Goal: Task Accomplishment & Management: Manage account settings

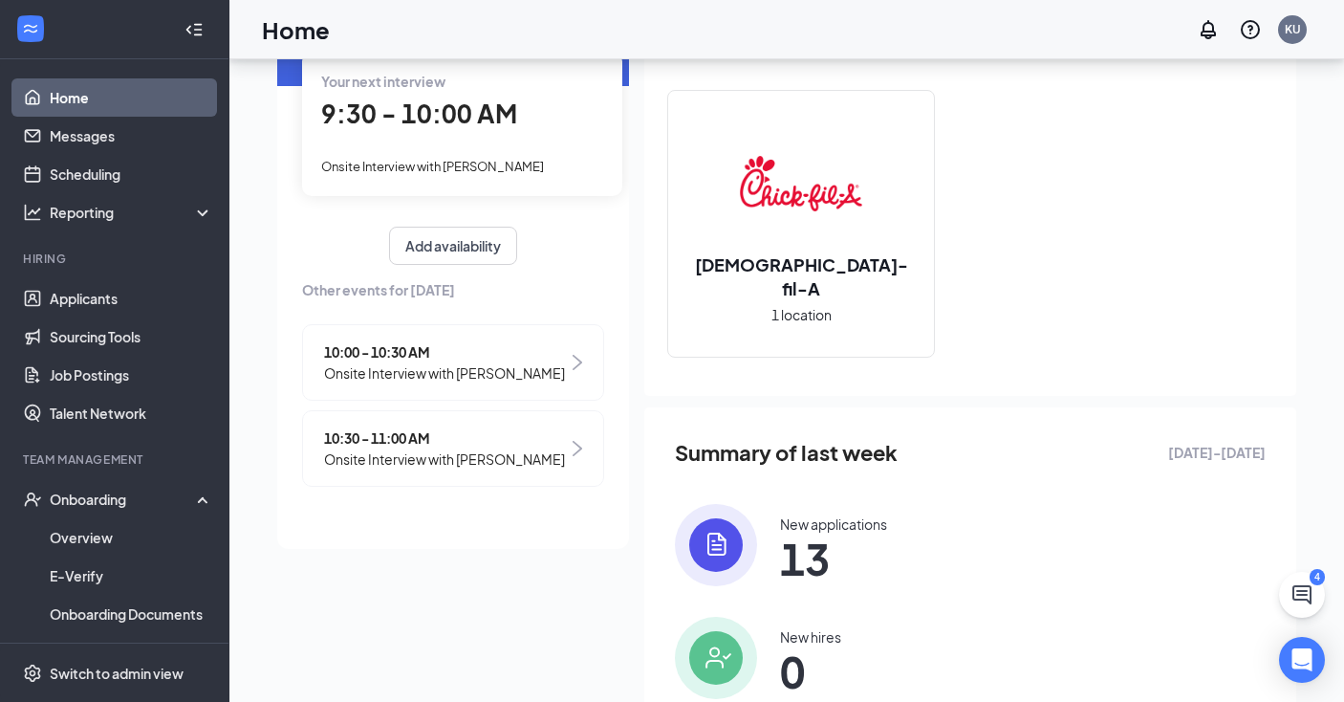
scroll to position [104, 0]
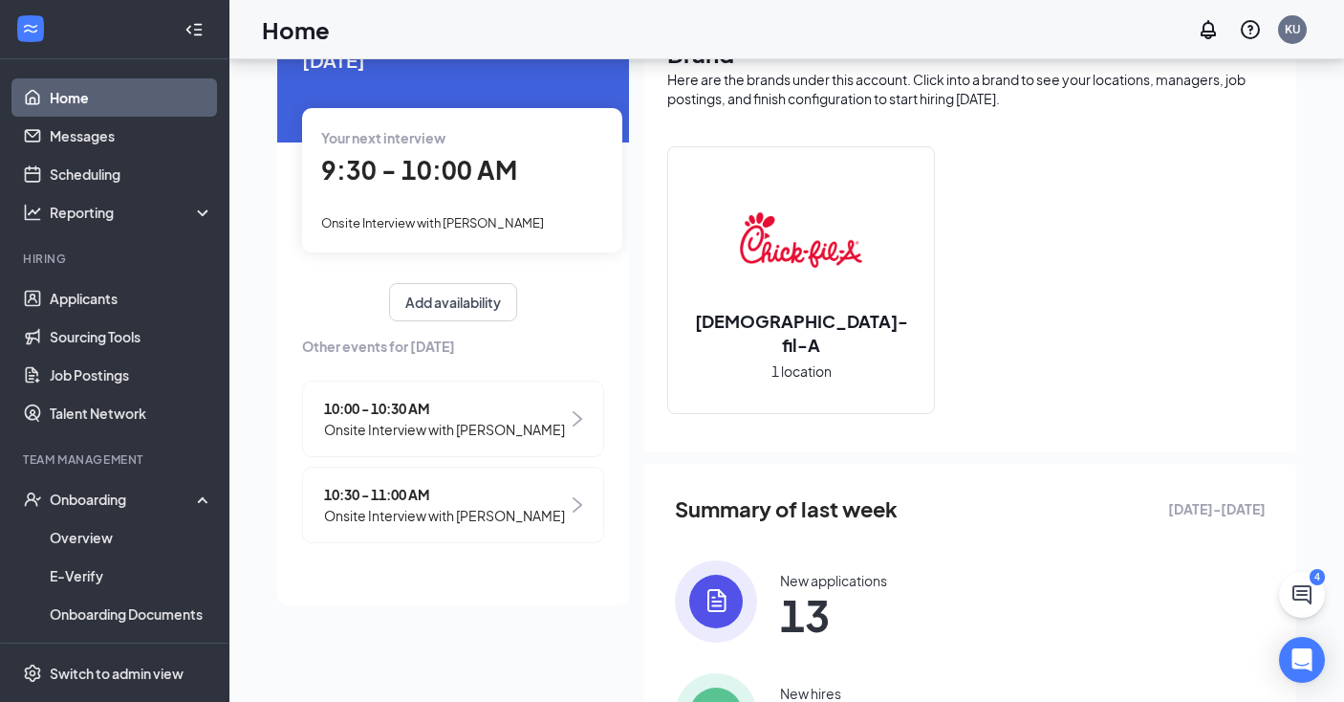
click at [371, 171] on span "9:30 - 10:00 AM" at bounding box center [419, 170] width 196 height 32
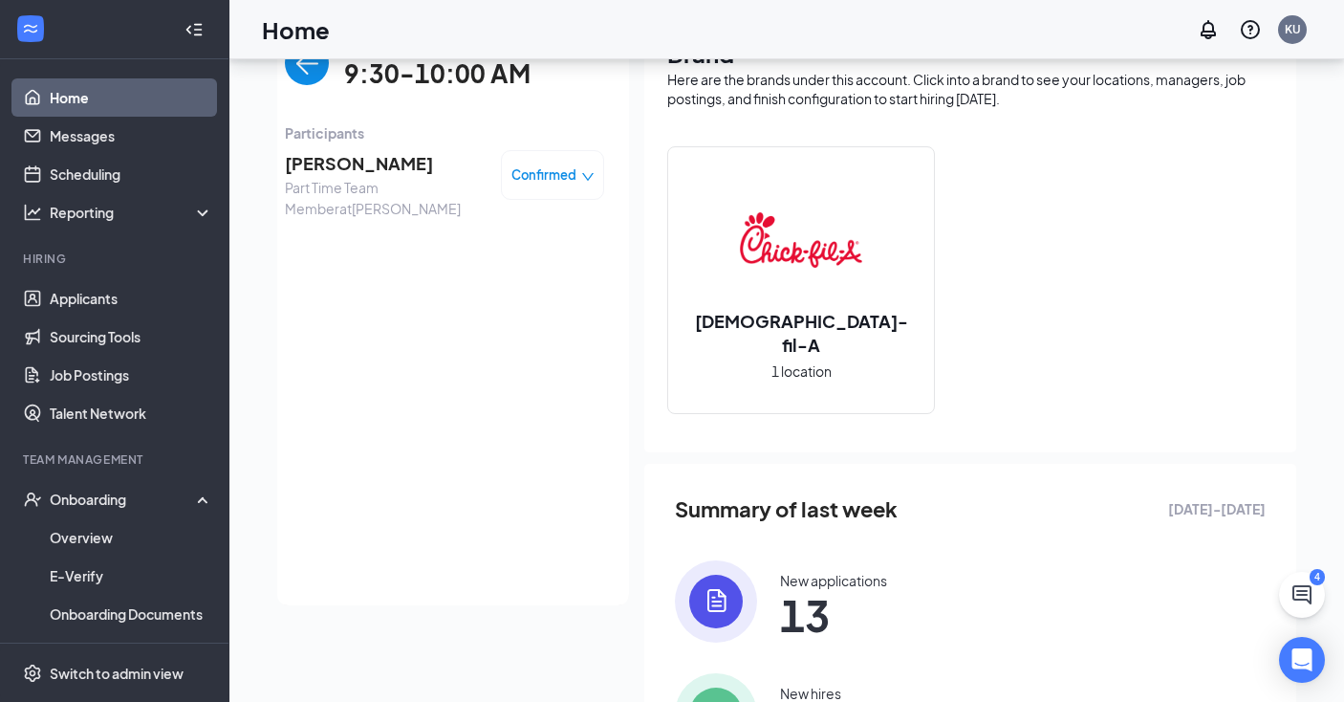
click at [333, 162] on span "[PERSON_NAME]" at bounding box center [385, 163] width 201 height 27
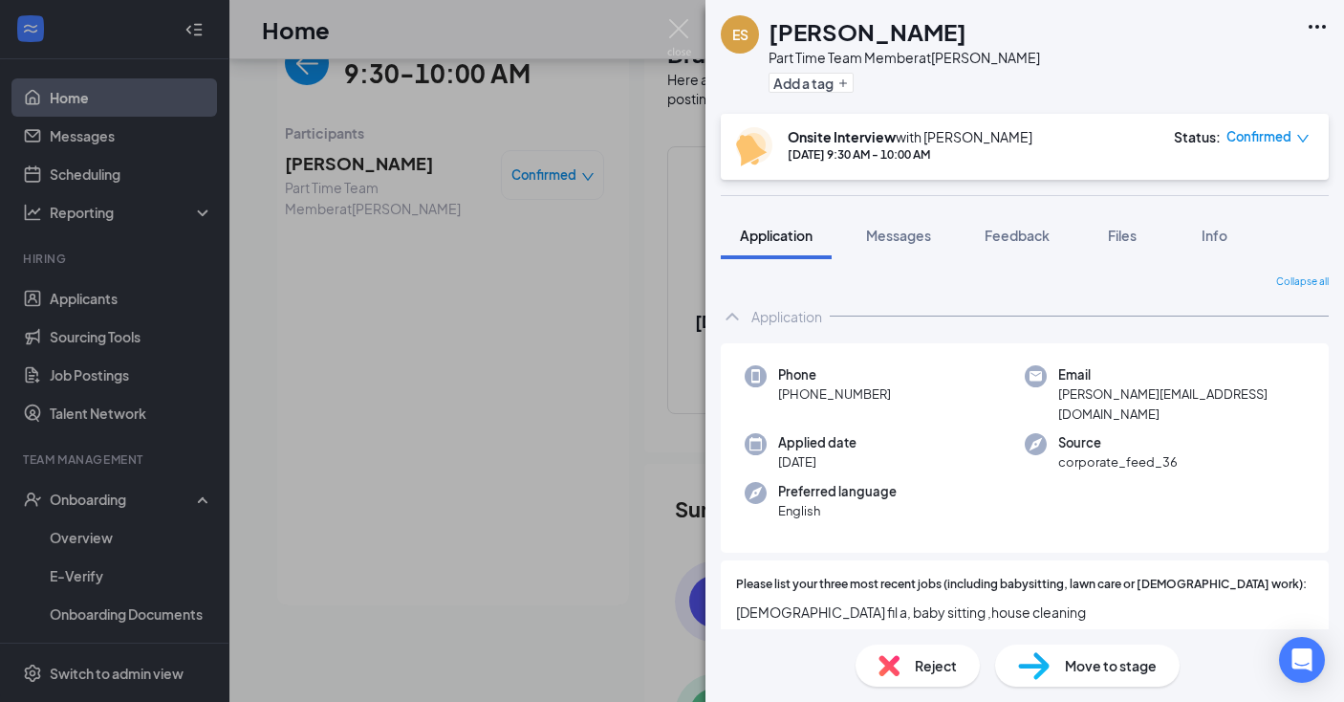
click at [333, 162] on div "ES [PERSON_NAME] Part Time Team Member at [PERSON_NAME] Add a tag Onsite Interv…" at bounding box center [672, 351] width 1344 height 702
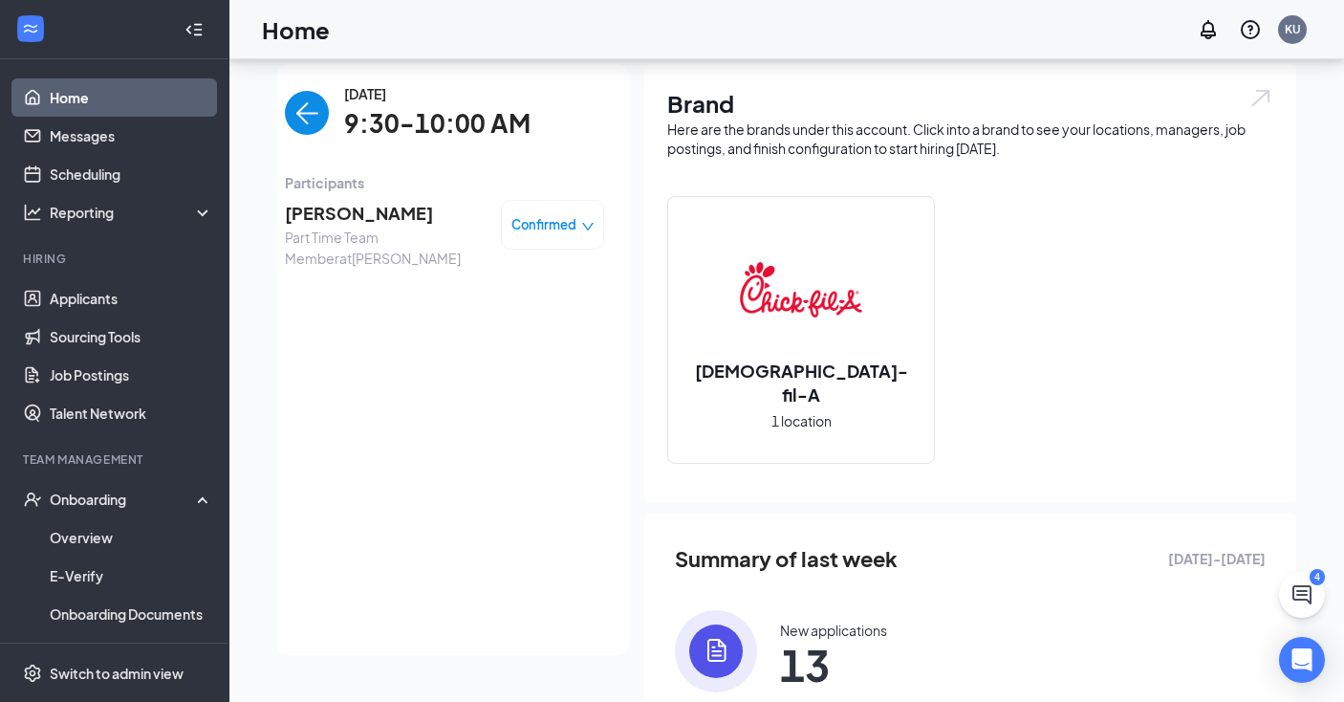
scroll to position [51, 0]
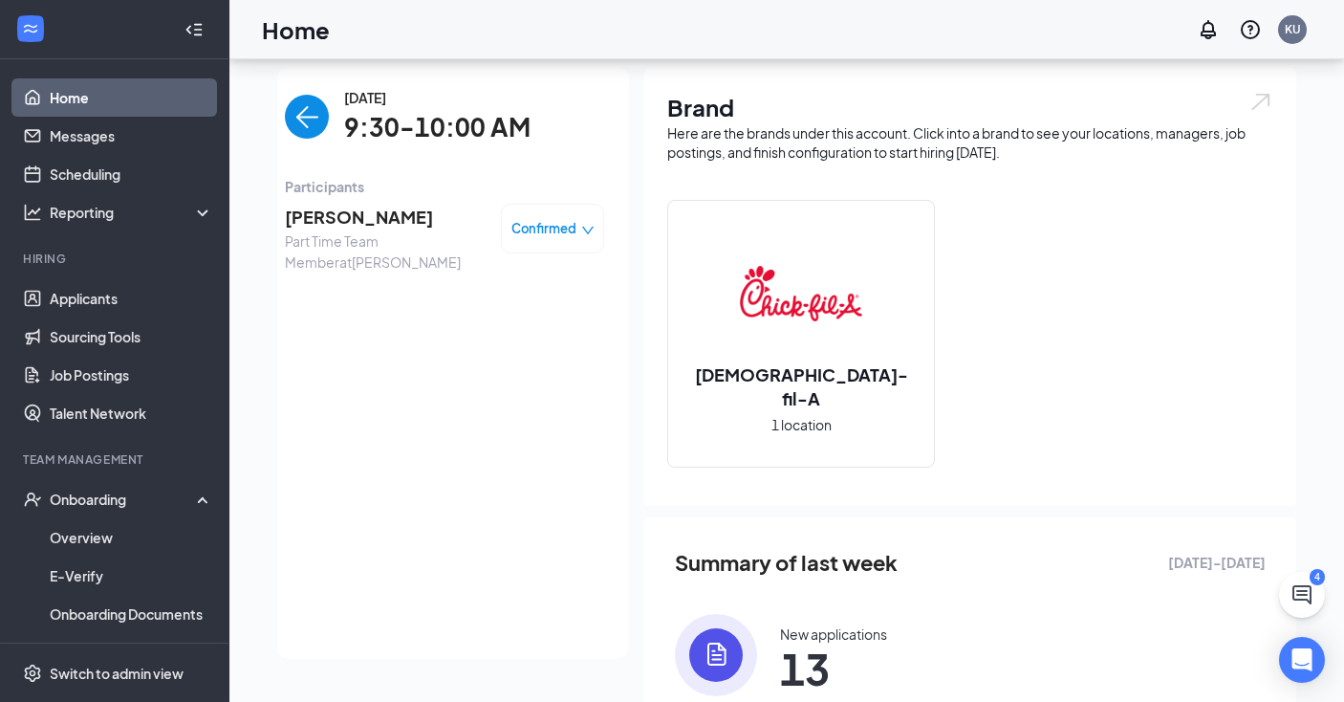
click at [337, 226] on span "[PERSON_NAME]" at bounding box center [385, 217] width 201 height 27
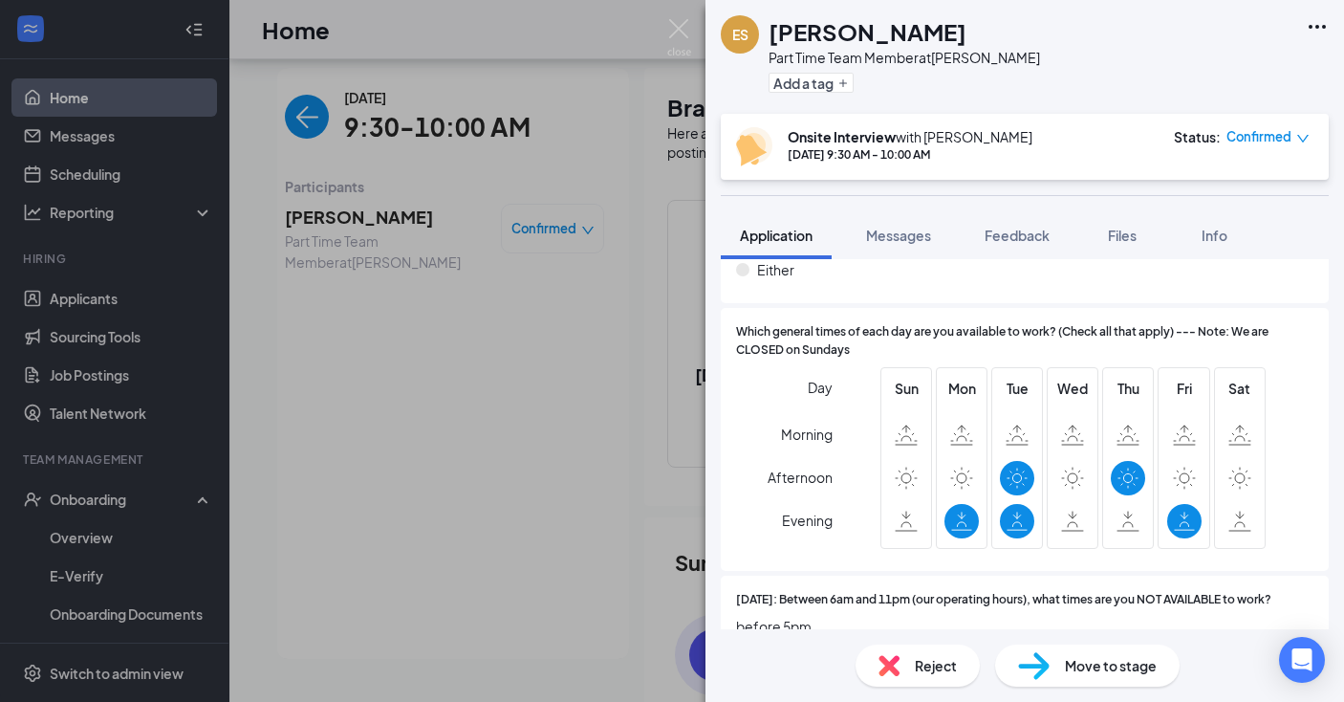
scroll to position [1803, 0]
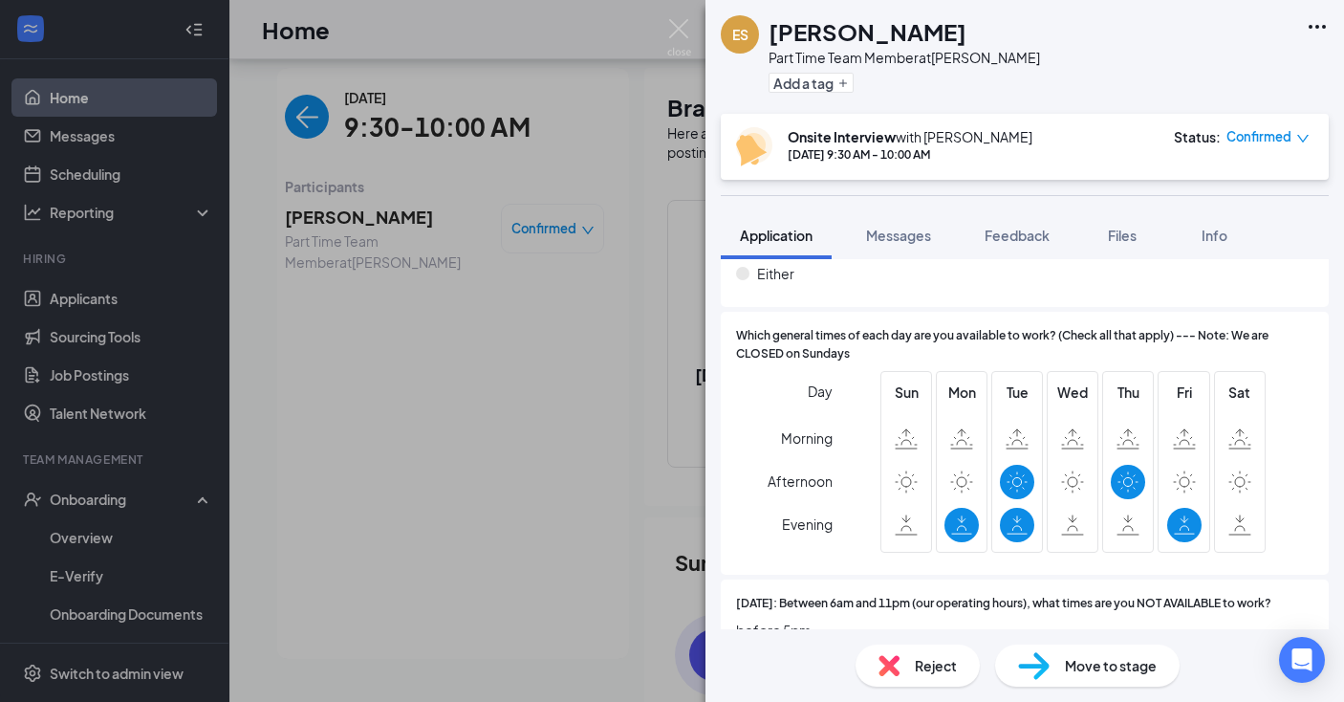
click at [664, 24] on div "ES [PERSON_NAME] Part Time Team Member at [PERSON_NAME] Add a tag Onsite Interv…" at bounding box center [672, 351] width 1344 height 702
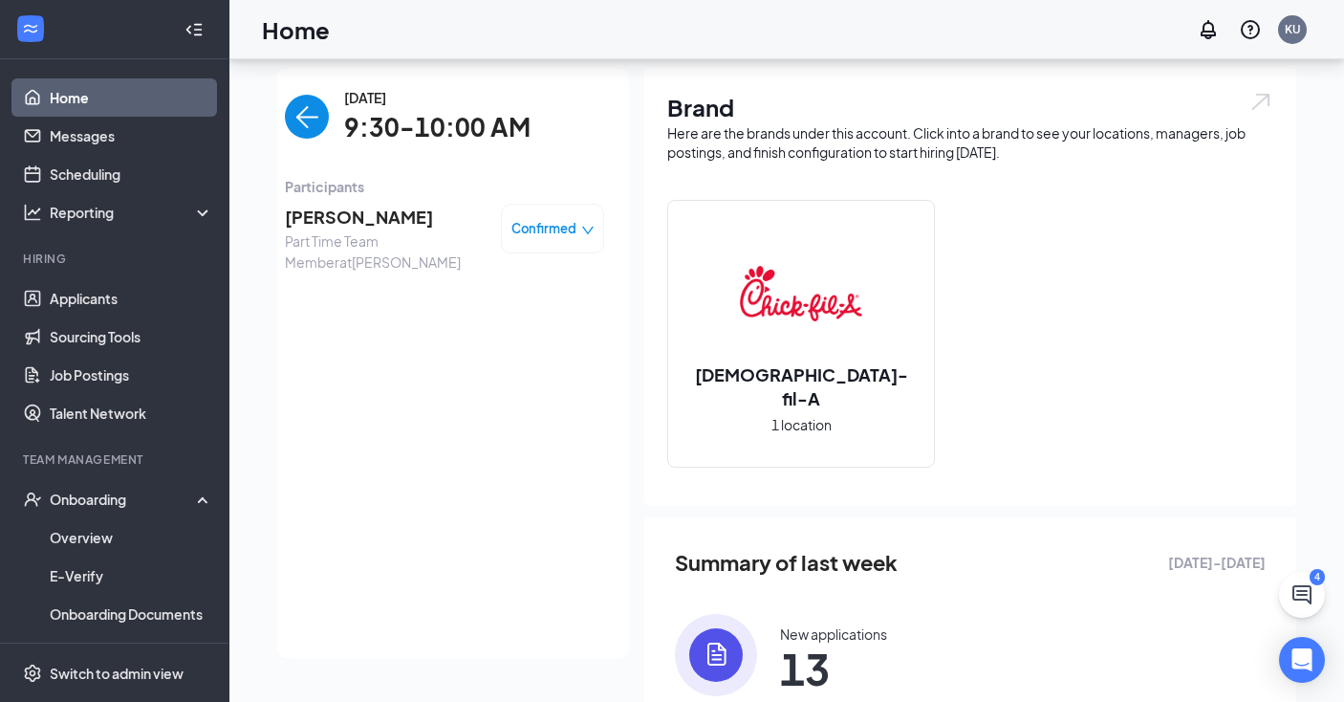
click at [679, 28] on div "Home KU" at bounding box center [786, 29] width 1115 height 59
click at [310, 121] on img "back-button" at bounding box center [307, 117] width 44 height 44
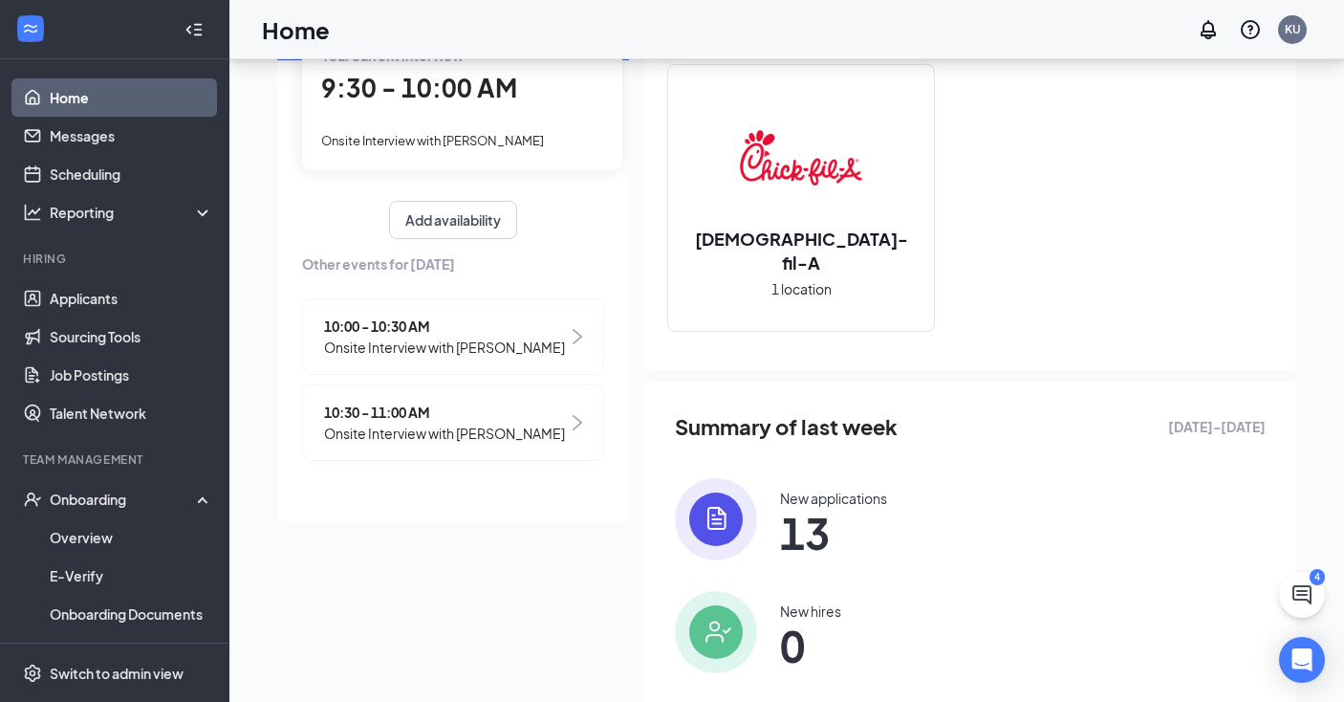
scroll to position [191, 0]
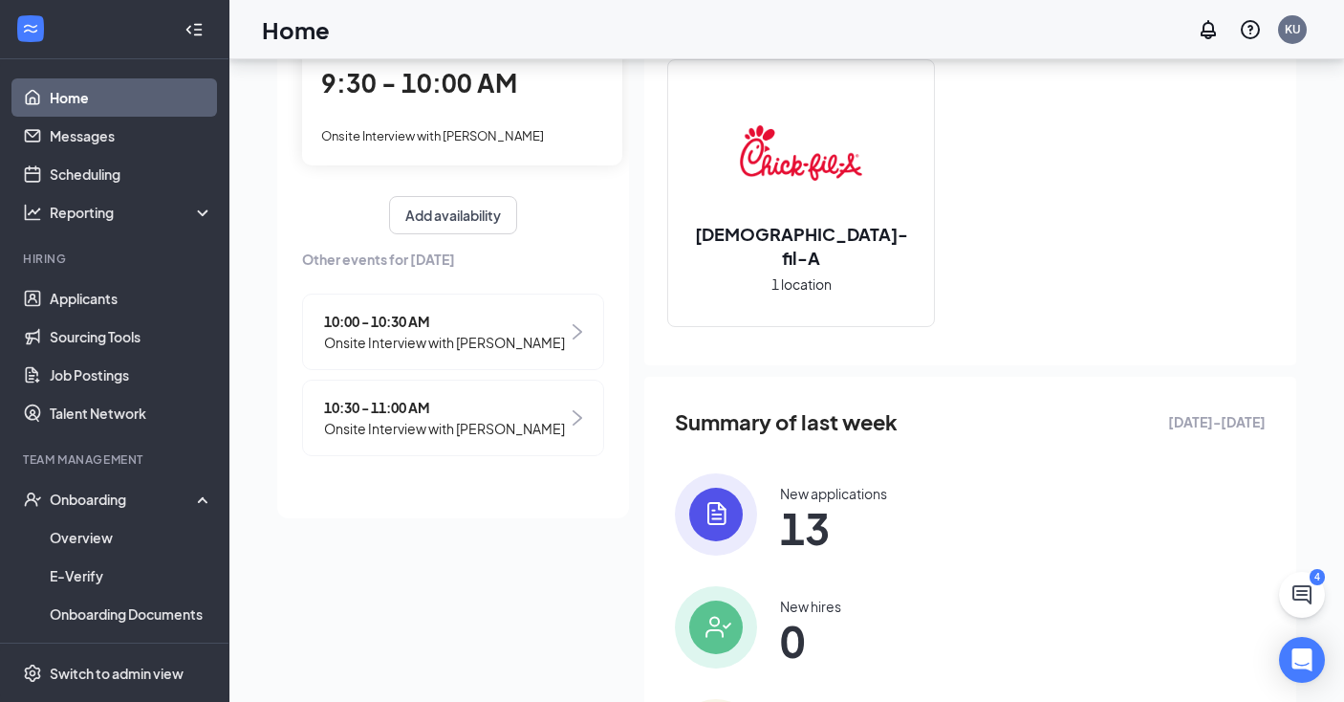
click at [361, 335] on span "Onsite Interview with [PERSON_NAME]" at bounding box center [444, 342] width 241 height 21
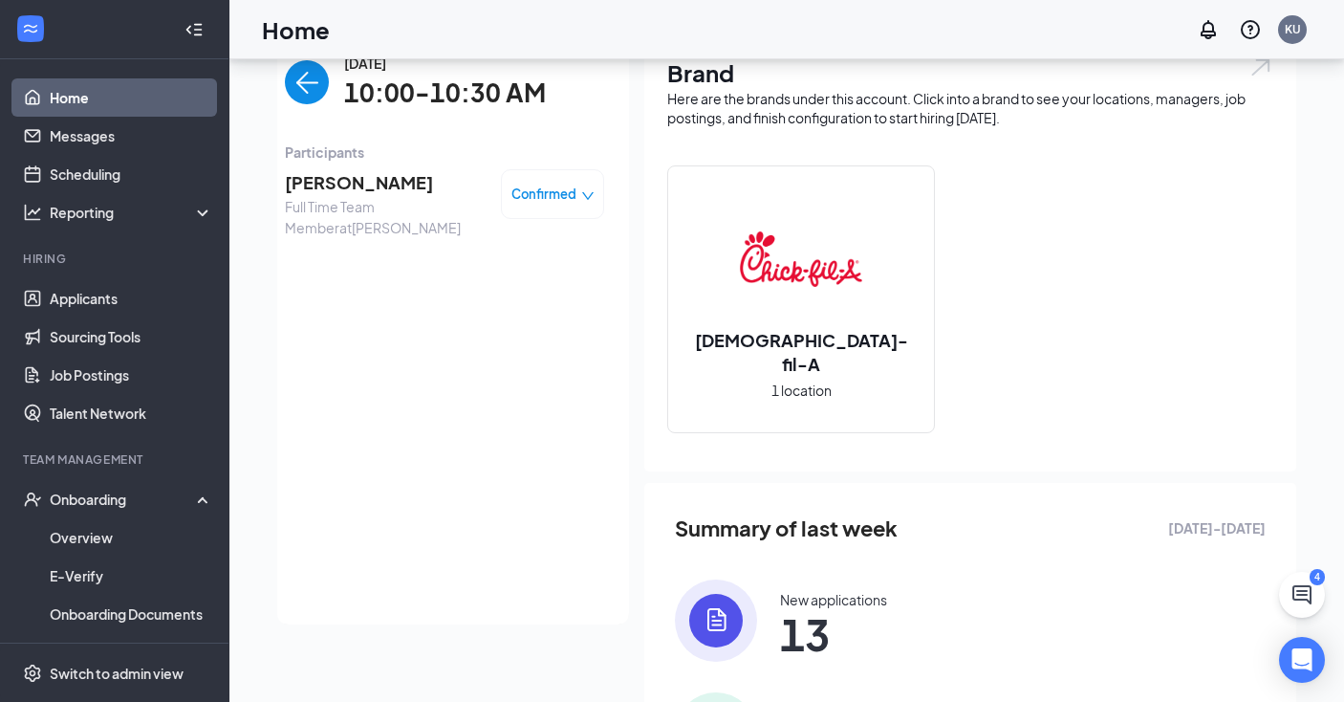
scroll to position [95, 0]
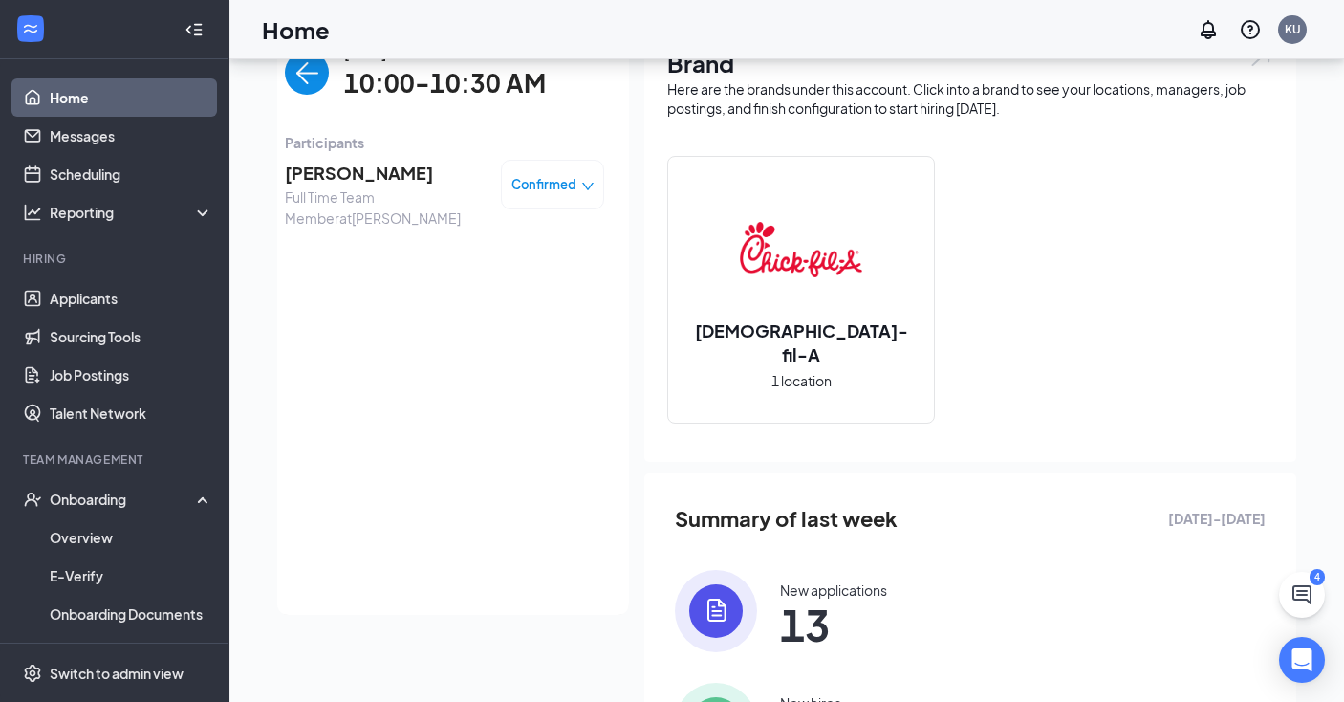
click at [328, 174] on span "[PERSON_NAME]" at bounding box center [385, 173] width 201 height 27
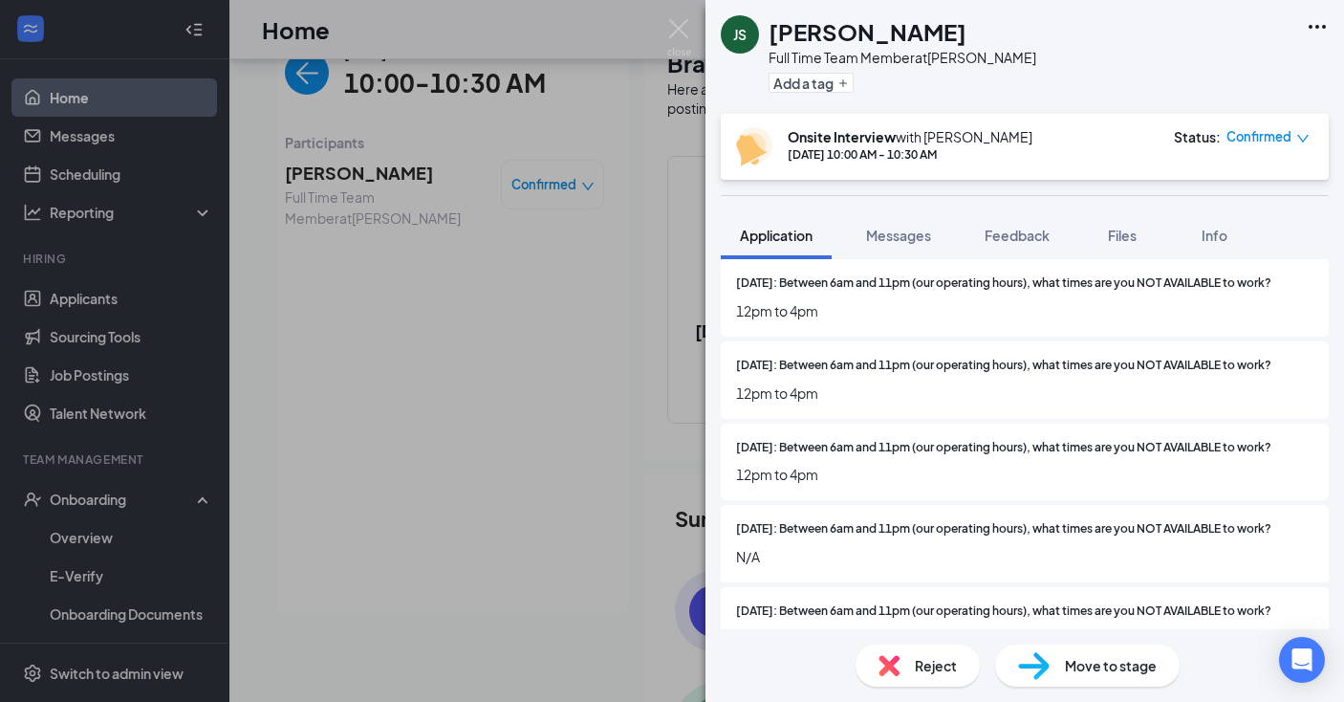
scroll to position [2227, 0]
drag, startPoint x: 788, startPoint y: 521, endPoint x: 732, endPoint y: 518, distance: 55.5
click at [732, 518] on div "[DATE]: Between 6am and 11pm (our operating hours), what times are you NOT AVAI…" at bounding box center [1025, 544] width 608 height 77
click at [911, 532] on div "[DATE]: Between 6am and 11pm (our operating hours), what times are you NOT AVAI…" at bounding box center [1025, 544] width 608 height 77
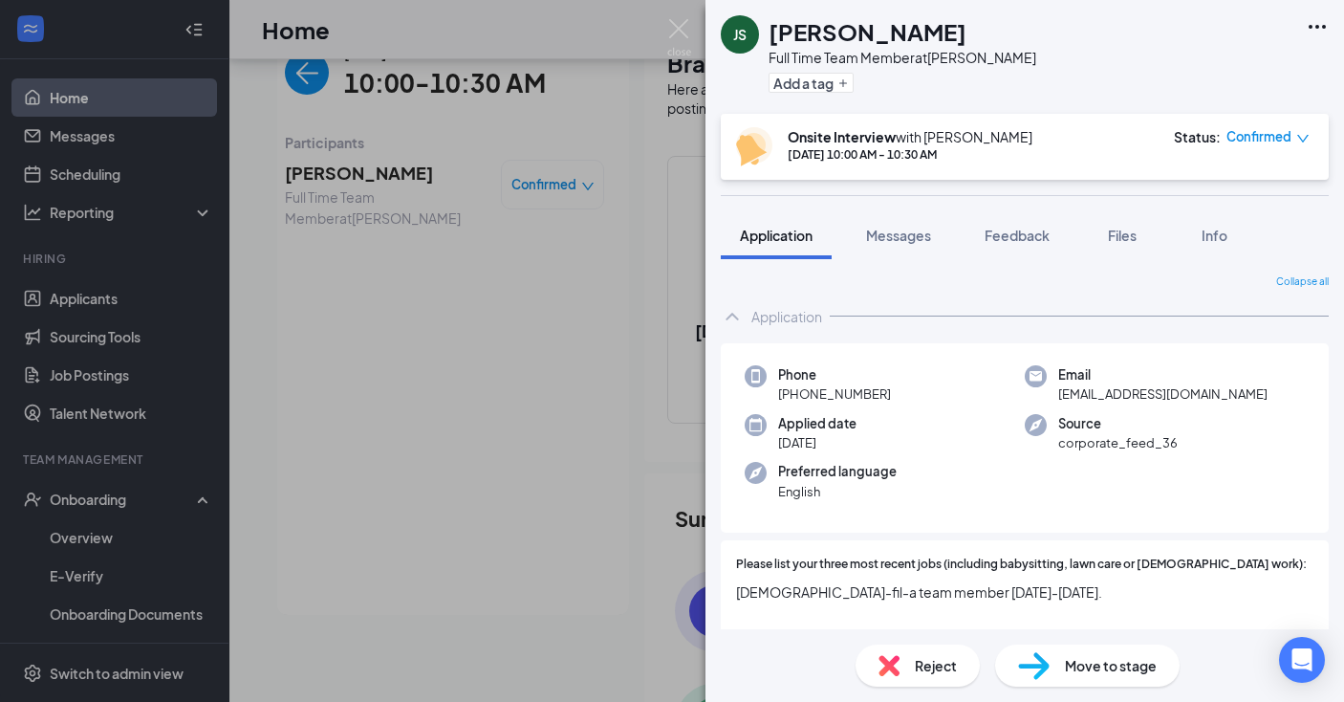
scroll to position [0, 0]
click at [669, 28] on img at bounding box center [679, 37] width 24 height 37
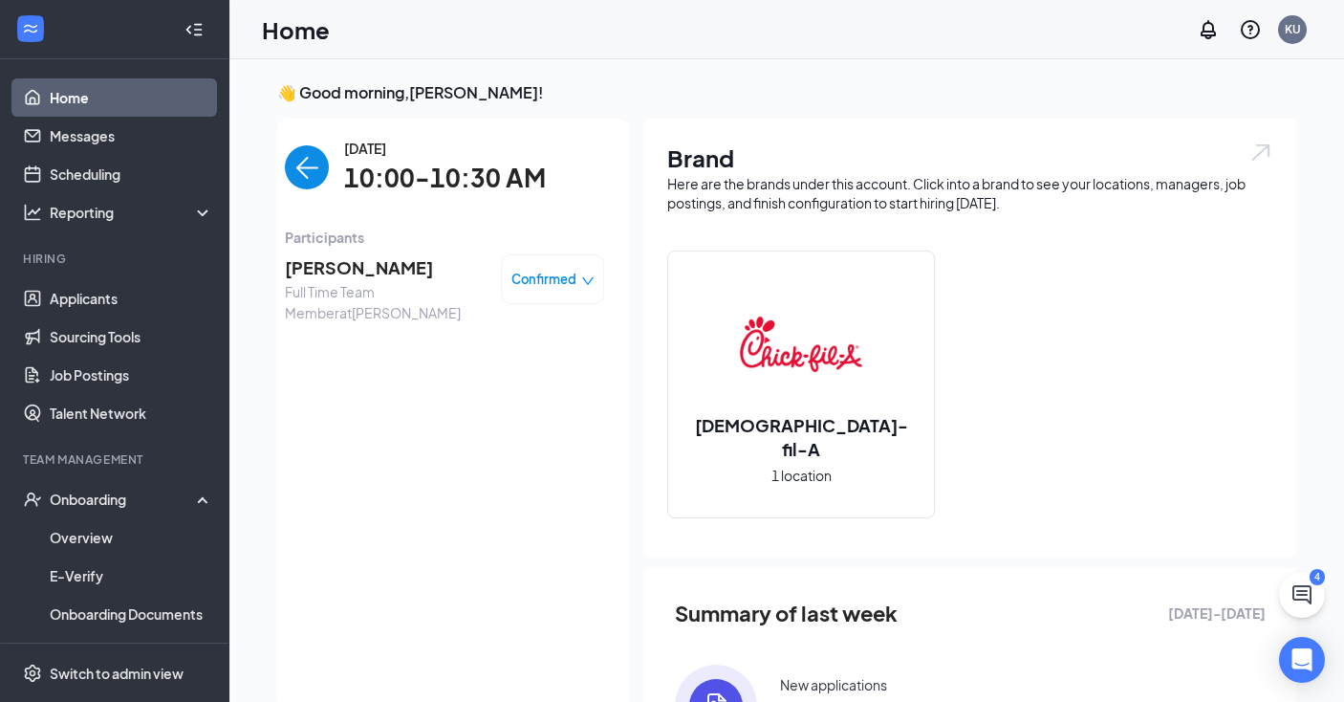
scroll to position [53, 0]
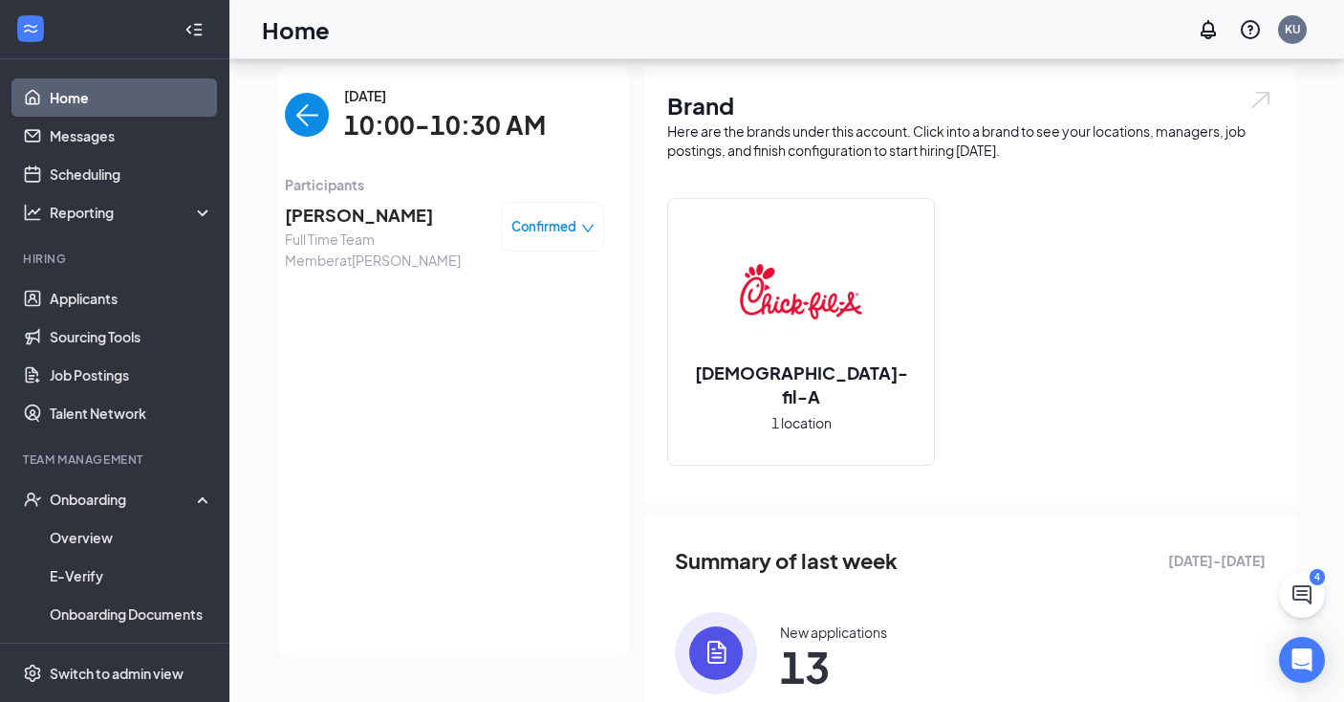
click at [306, 117] on img "back-button" at bounding box center [307, 115] width 44 height 44
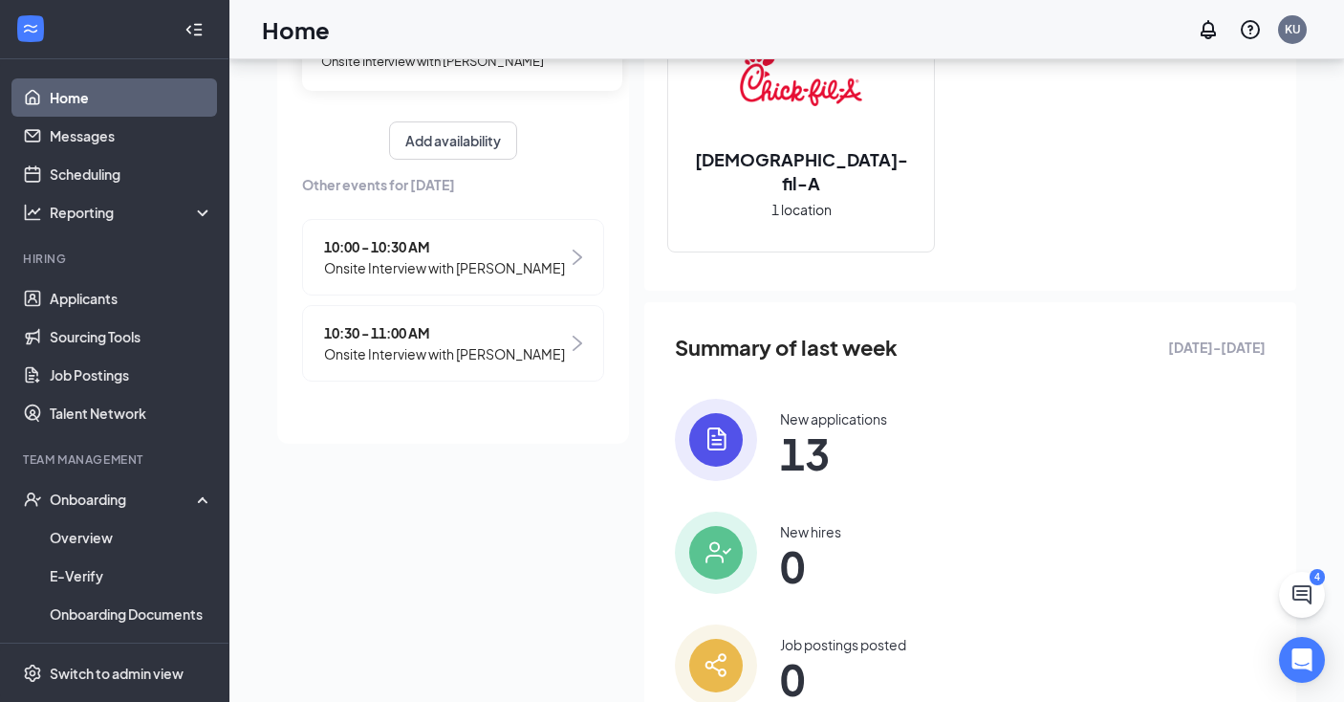
scroll to position [268, 0]
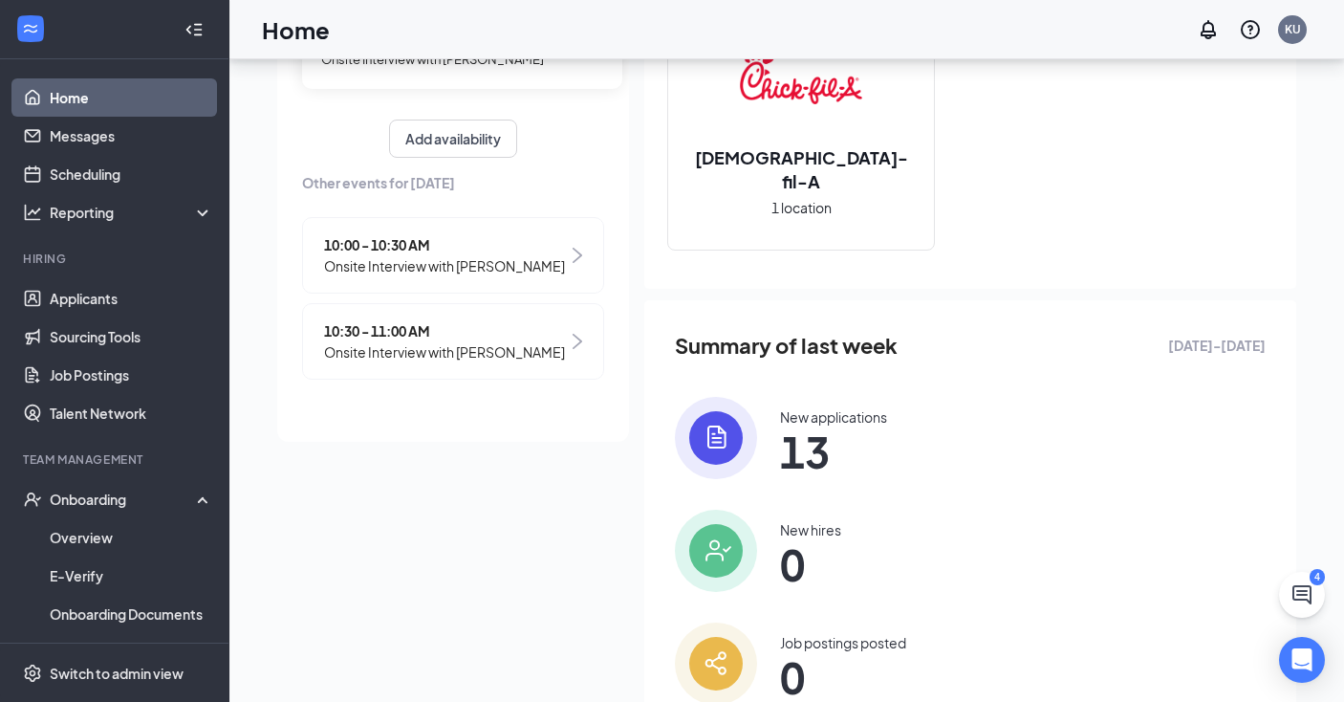
click at [359, 323] on span "10:30 - 11:00 AM" at bounding box center [444, 330] width 241 height 21
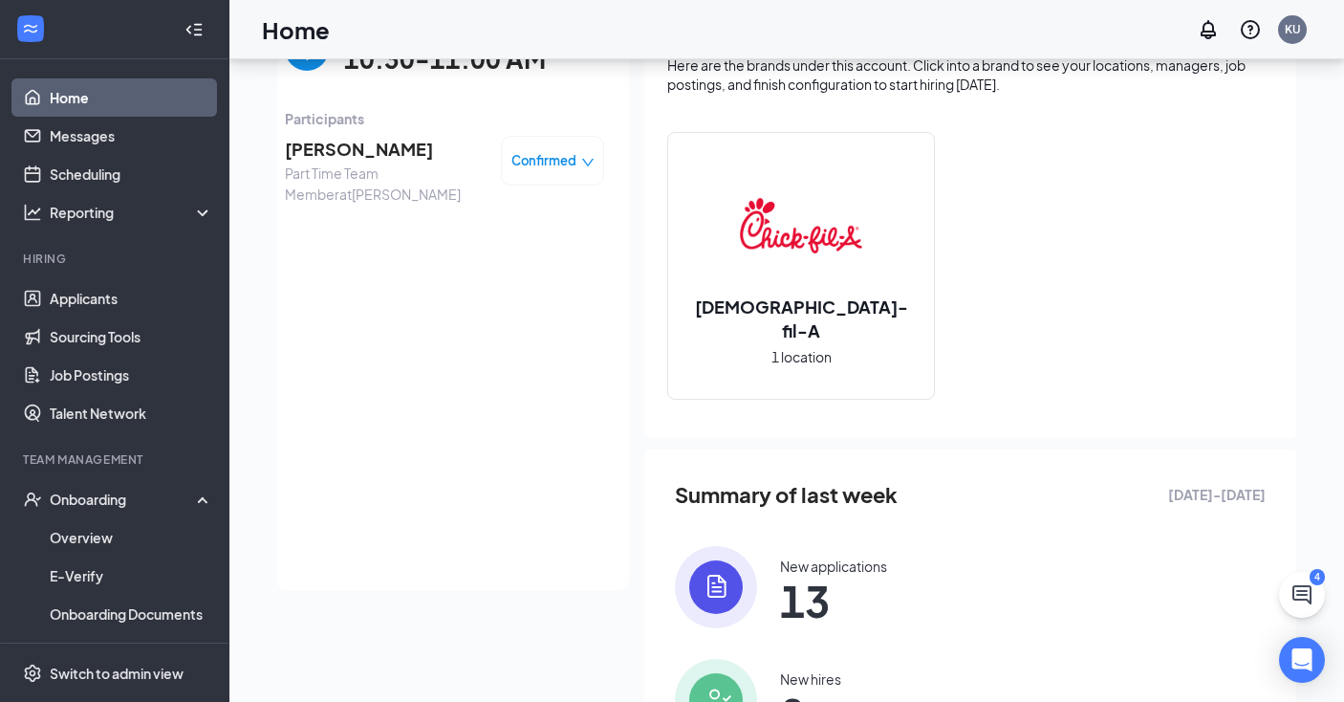
click at [368, 155] on span "[PERSON_NAME]" at bounding box center [385, 149] width 201 height 27
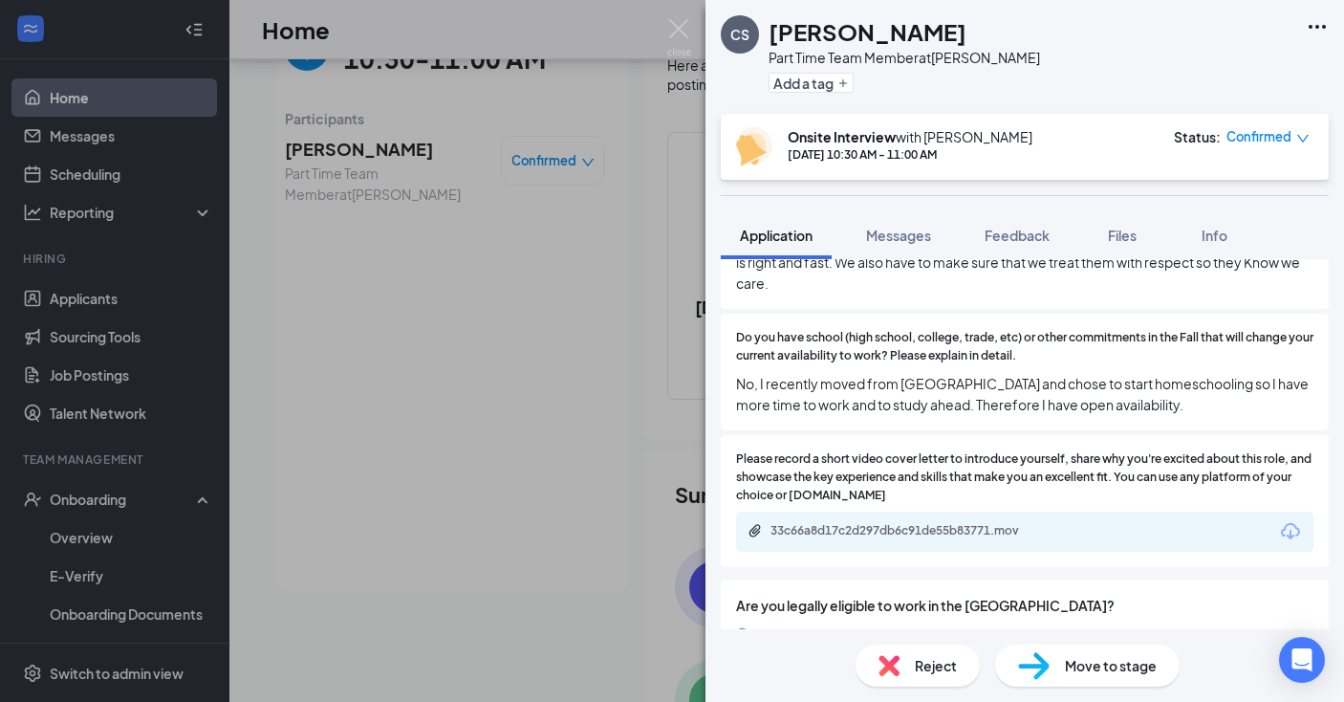
scroll to position [1157, 0]
click at [1154, 374] on div "Do you have school (high school, college, trade, etc) or other commitments in t…" at bounding box center [1025, 372] width 608 height 117
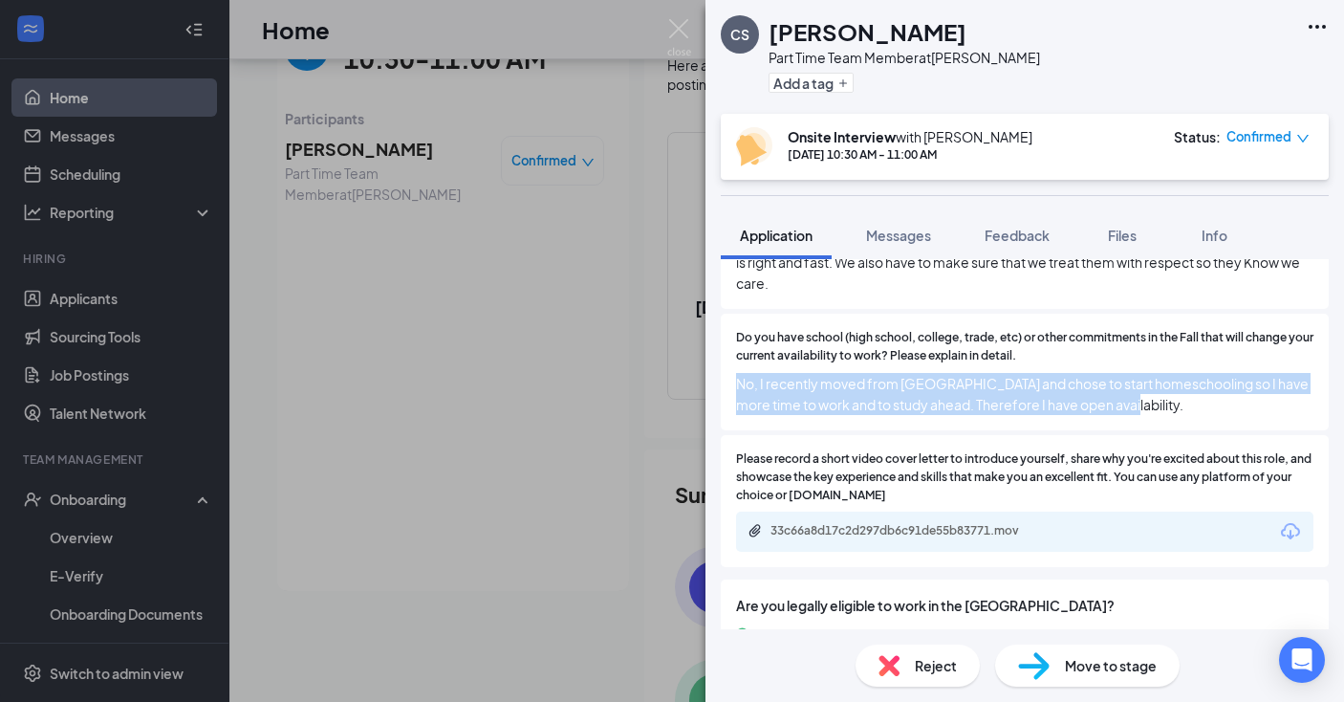
drag, startPoint x: 735, startPoint y: 340, endPoint x: 1188, endPoint y: 372, distance: 454.3
click at [1188, 372] on div "Do you have school (high school, college, trade, etc) or other commitments in t…" at bounding box center [1025, 372] width 608 height 117
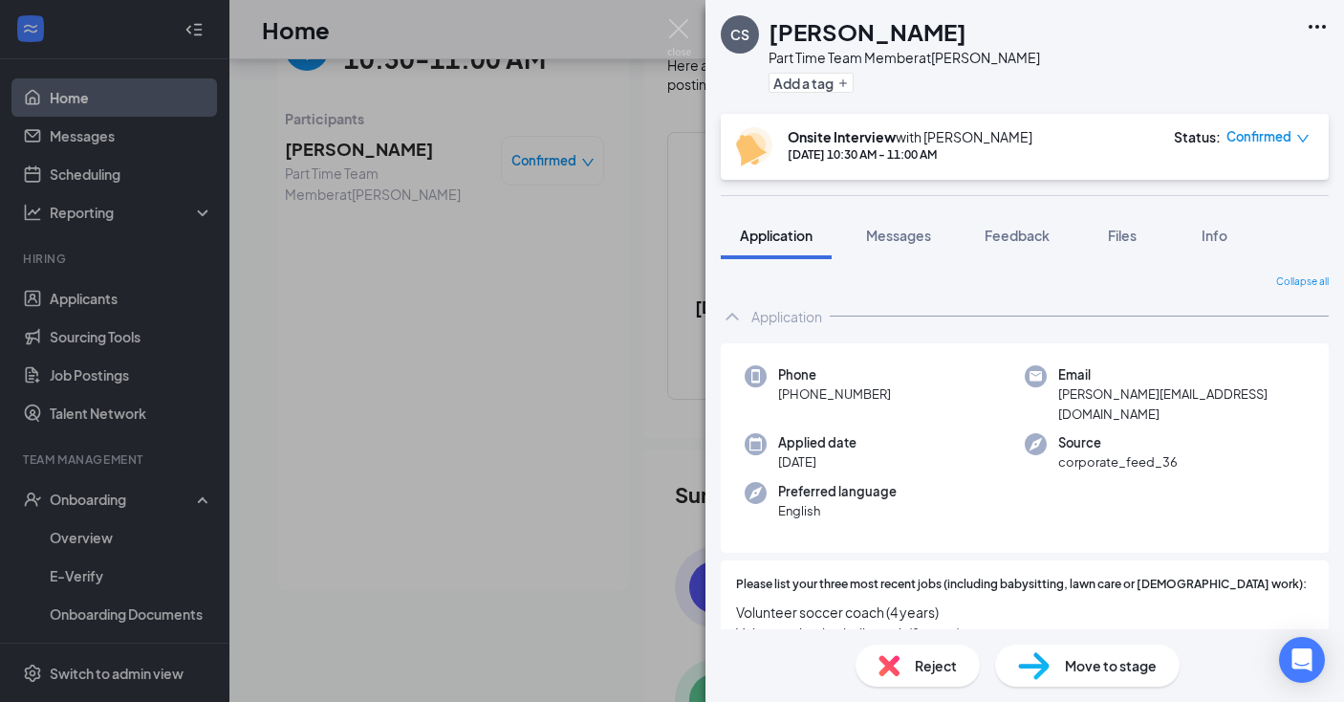
scroll to position [0, 0]
click at [679, 32] on img at bounding box center [679, 37] width 24 height 37
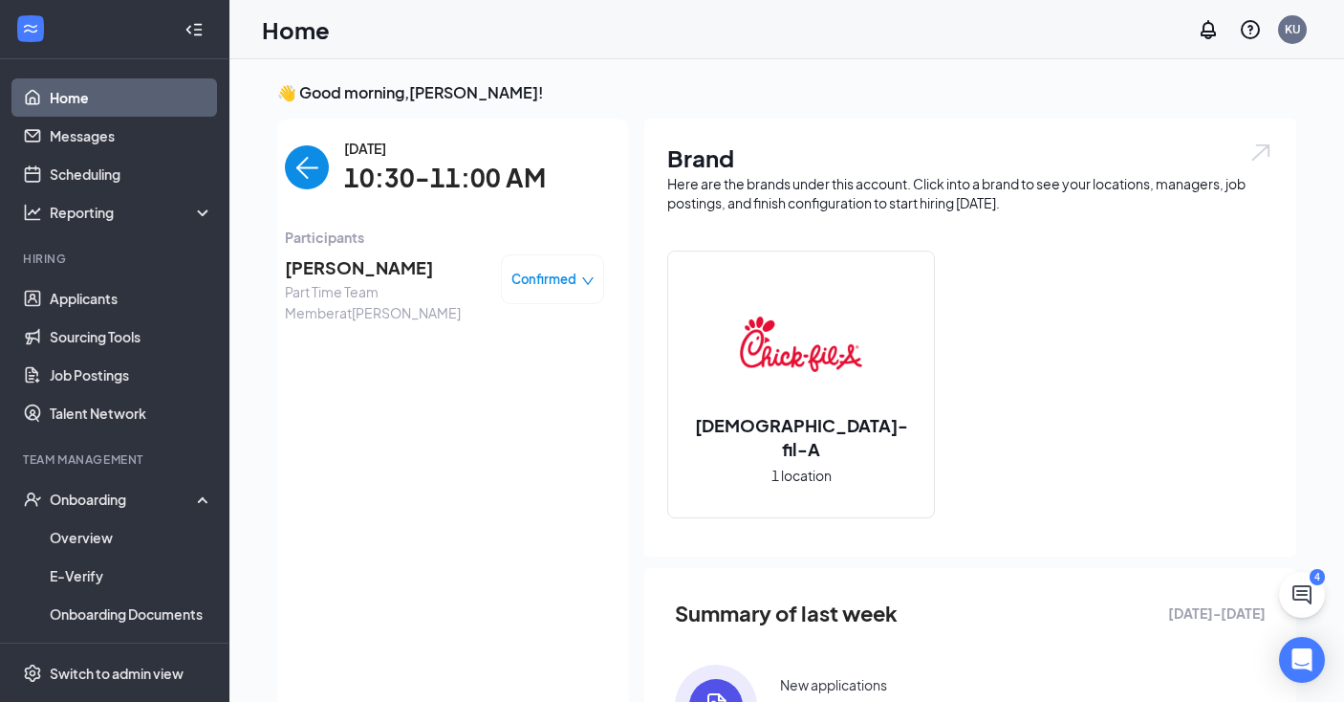
click at [285, 1] on div "Home KU" at bounding box center [786, 29] width 1115 height 59
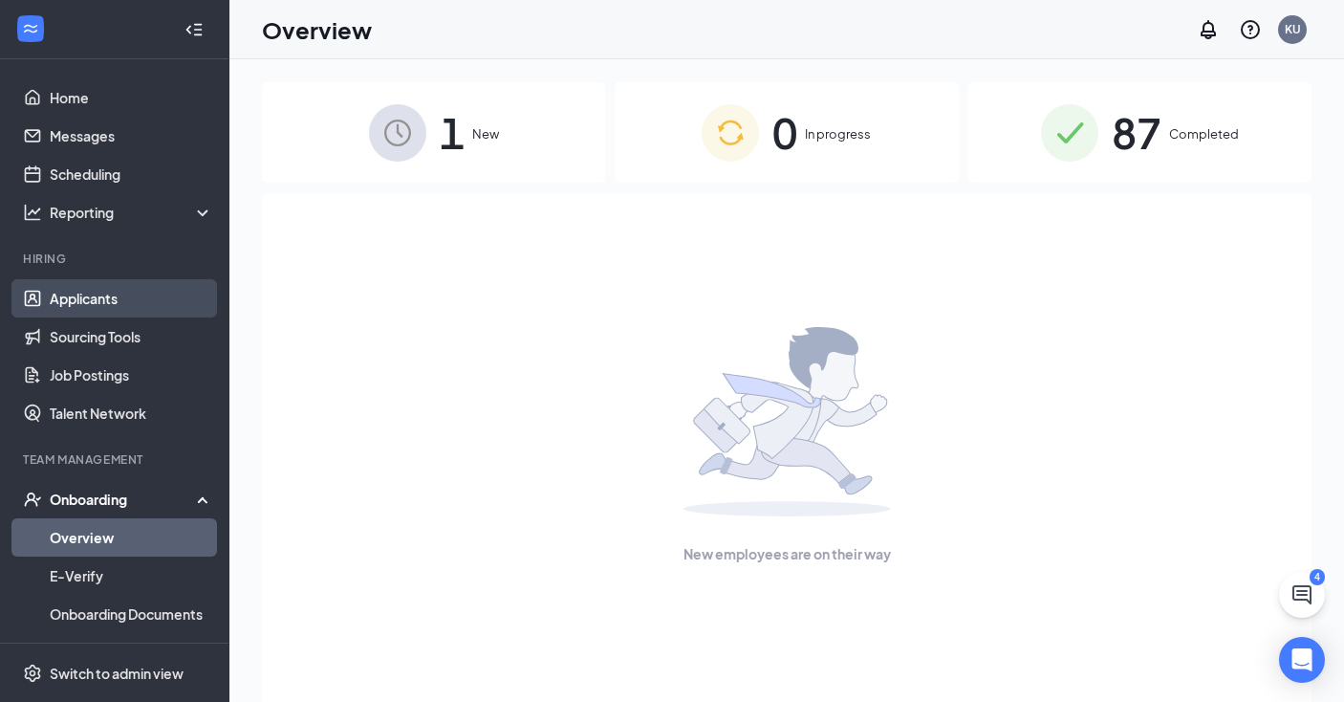
click at [132, 297] on link "Applicants" at bounding box center [131, 298] width 163 height 38
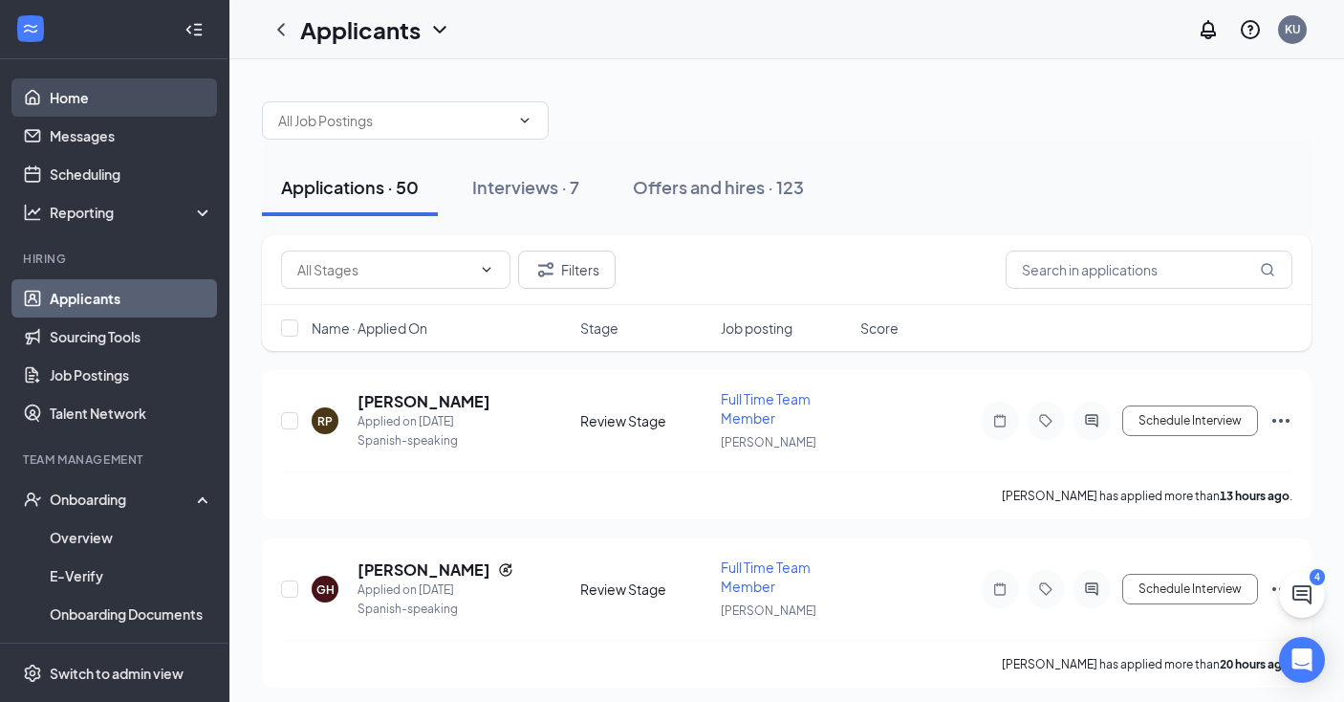
click at [89, 96] on link "Home" at bounding box center [131, 97] width 163 height 38
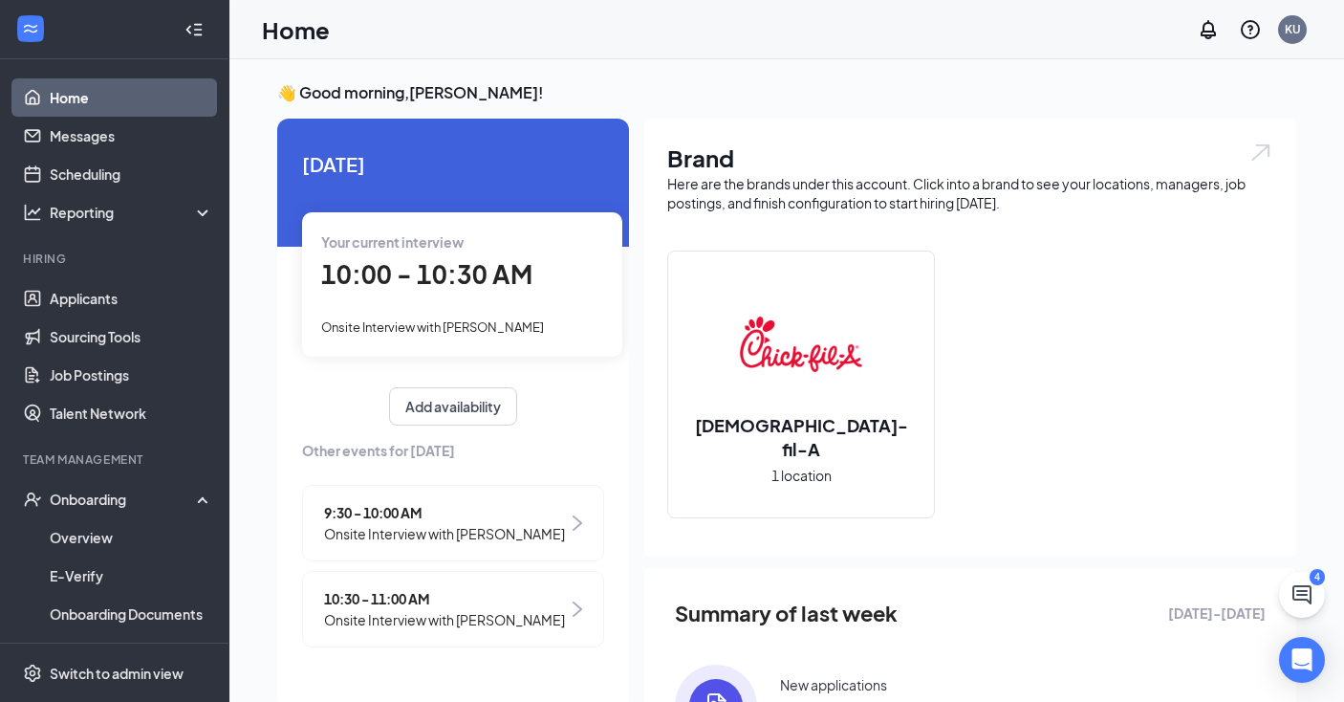
click at [396, 609] on span "Onsite Interview with [PERSON_NAME]" at bounding box center [444, 619] width 241 height 21
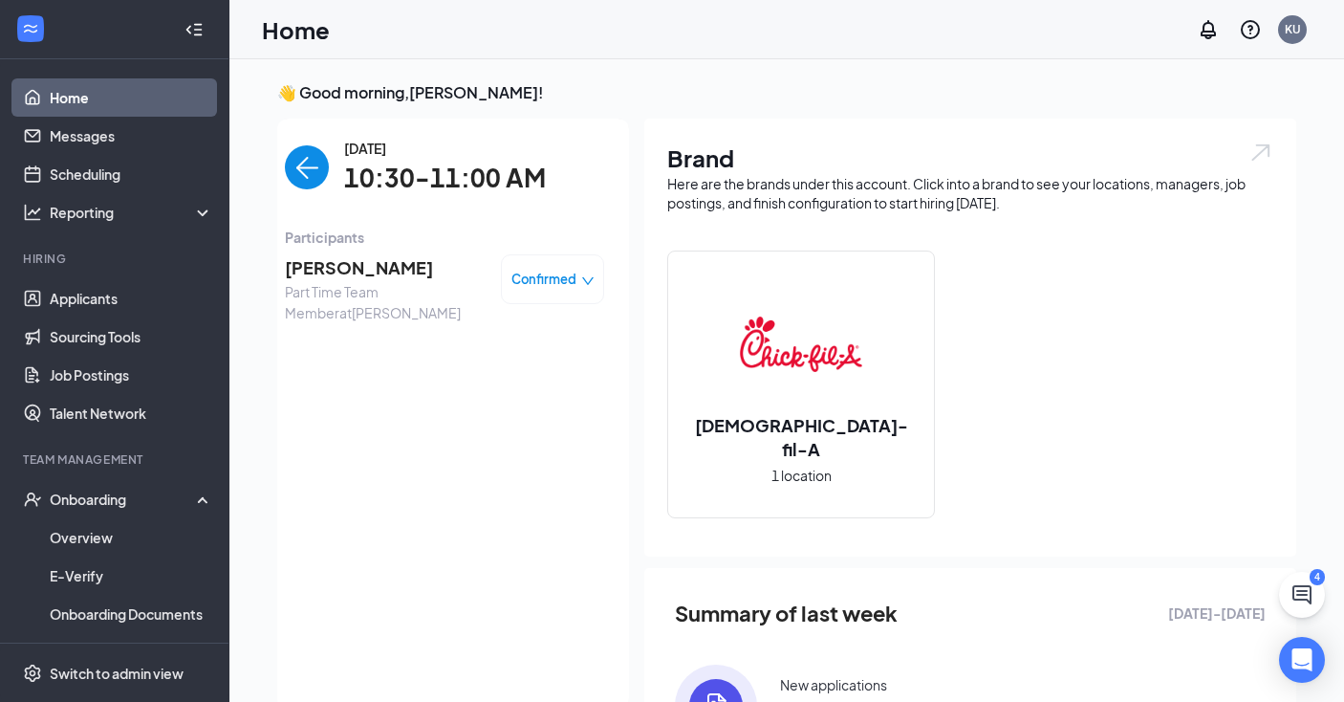
scroll to position [8, 0]
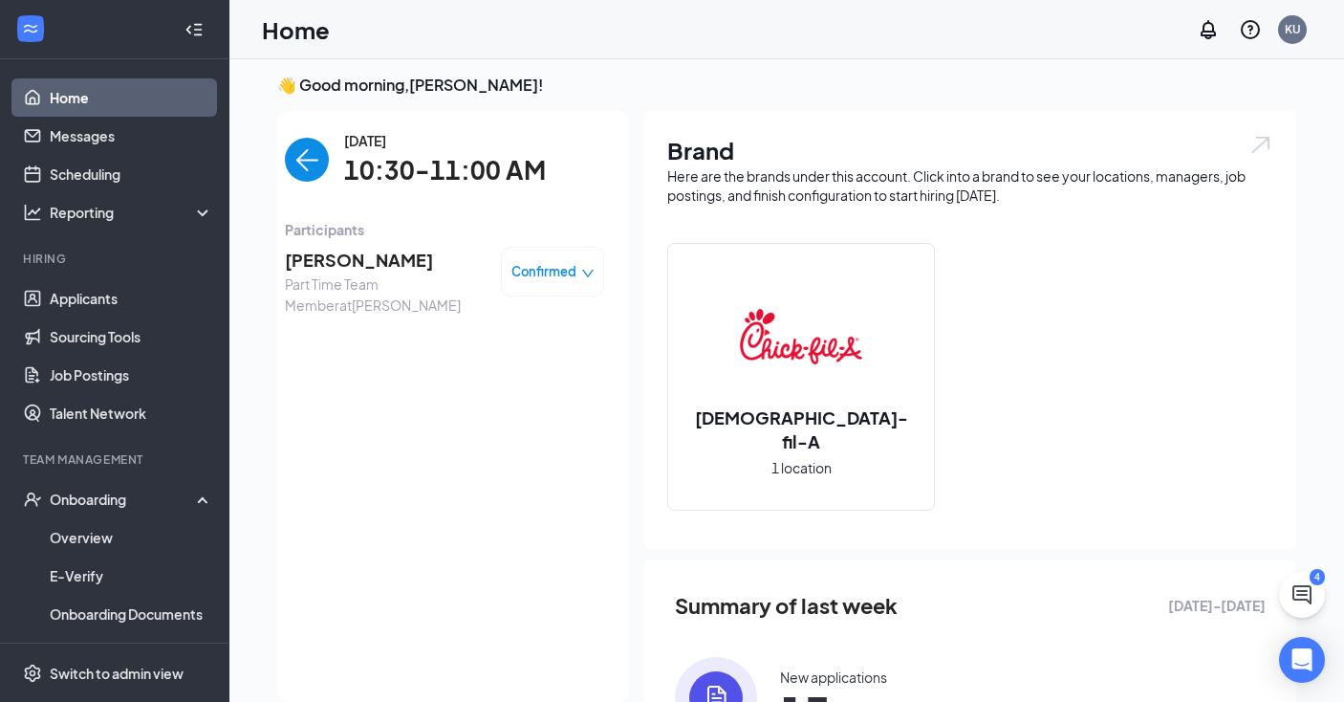
click at [366, 255] on span "[PERSON_NAME]" at bounding box center [385, 260] width 201 height 27
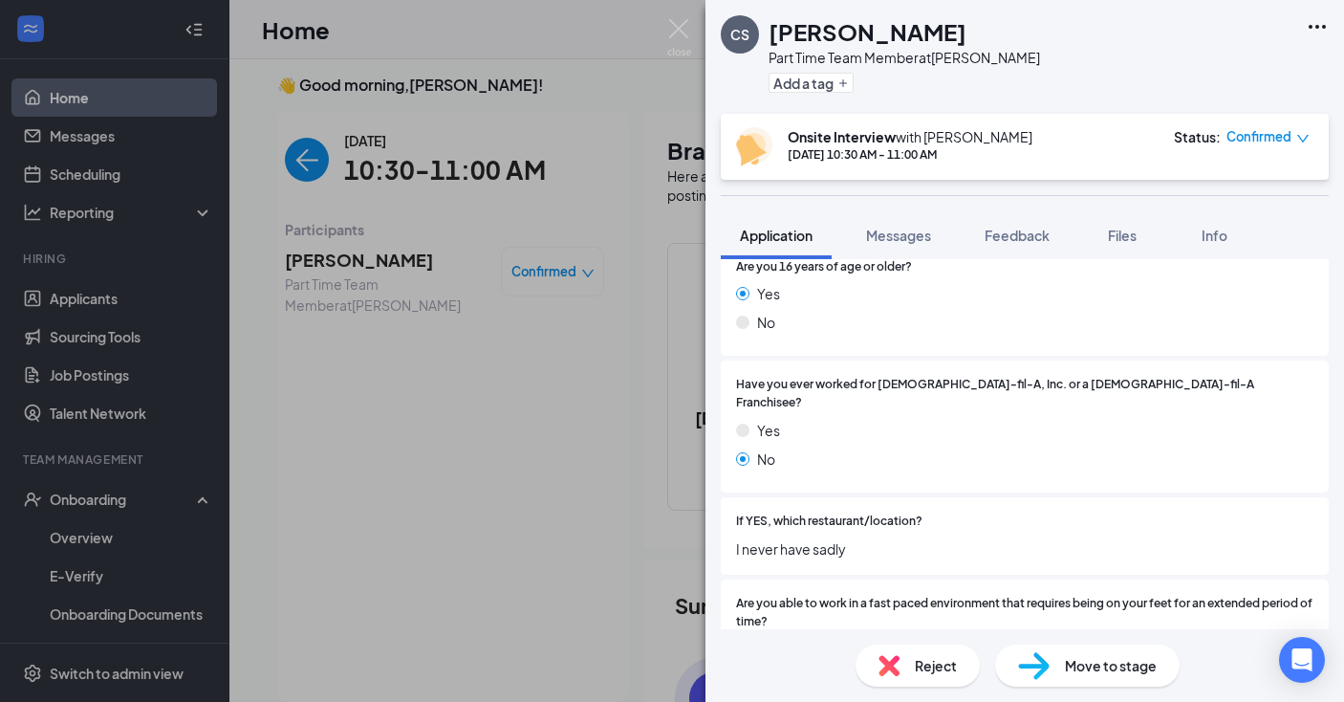
scroll to position [438, 0]
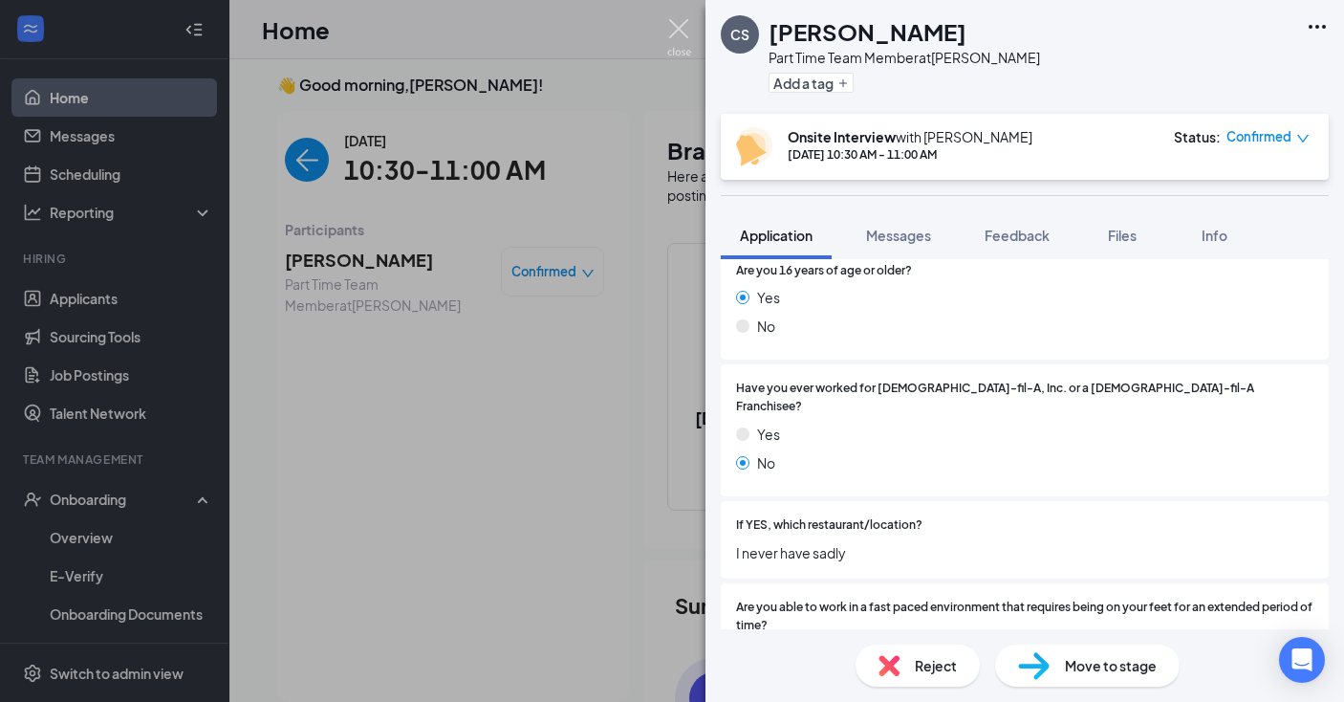
click at [679, 36] on img at bounding box center [679, 37] width 24 height 37
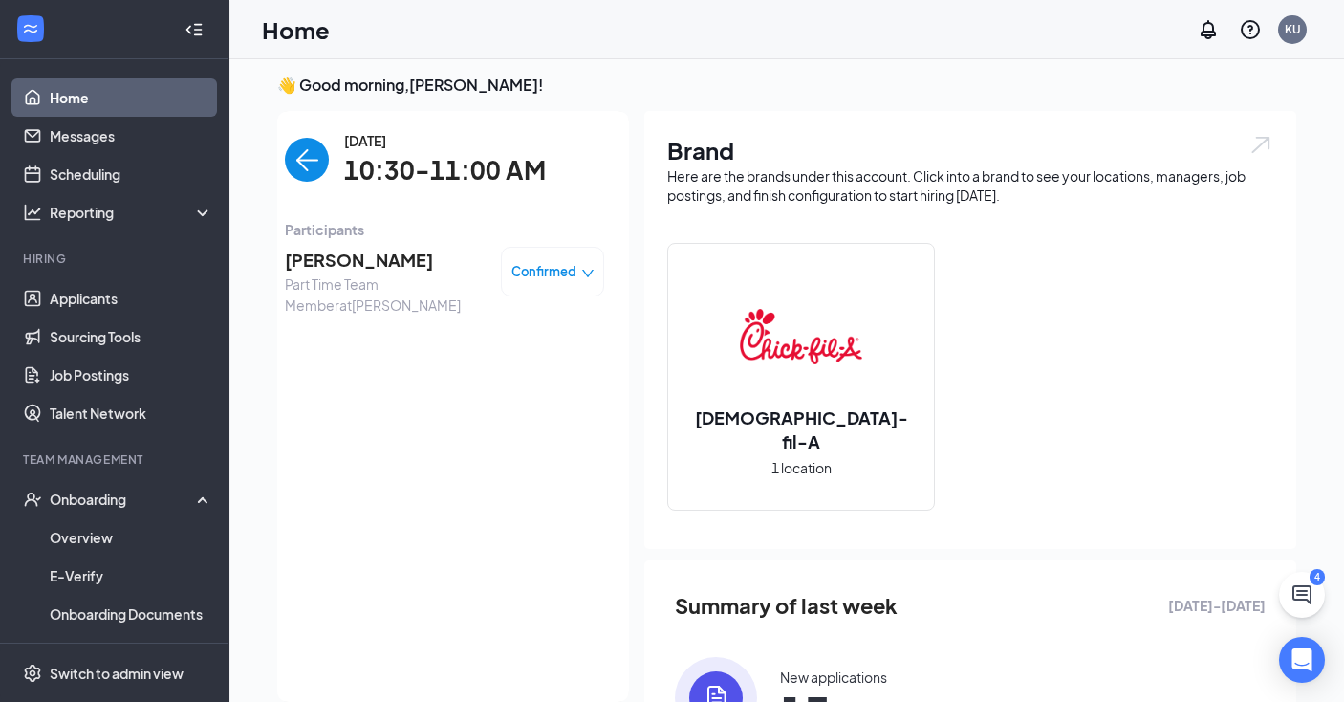
click at [305, 258] on span "[PERSON_NAME]" at bounding box center [385, 260] width 201 height 27
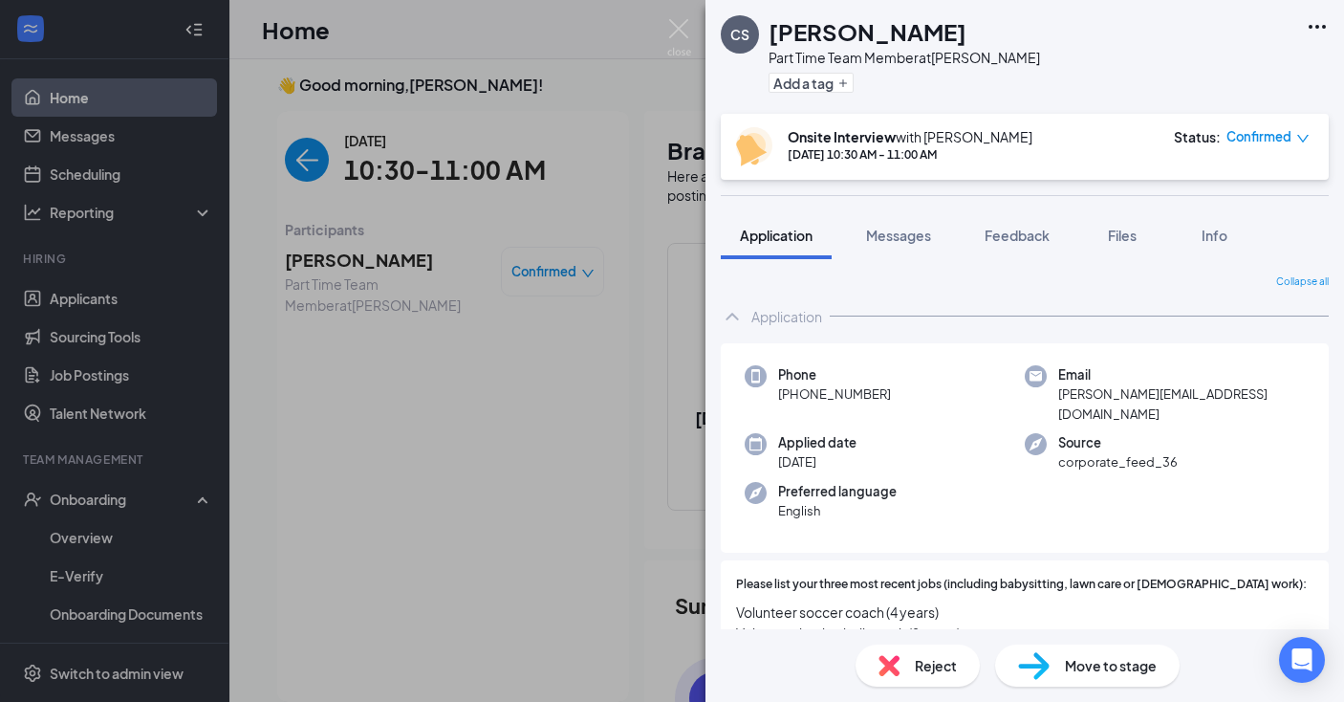
click at [1077, 668] on span "Move to stage" at bounding box center [1111, 665] width 92 height 21
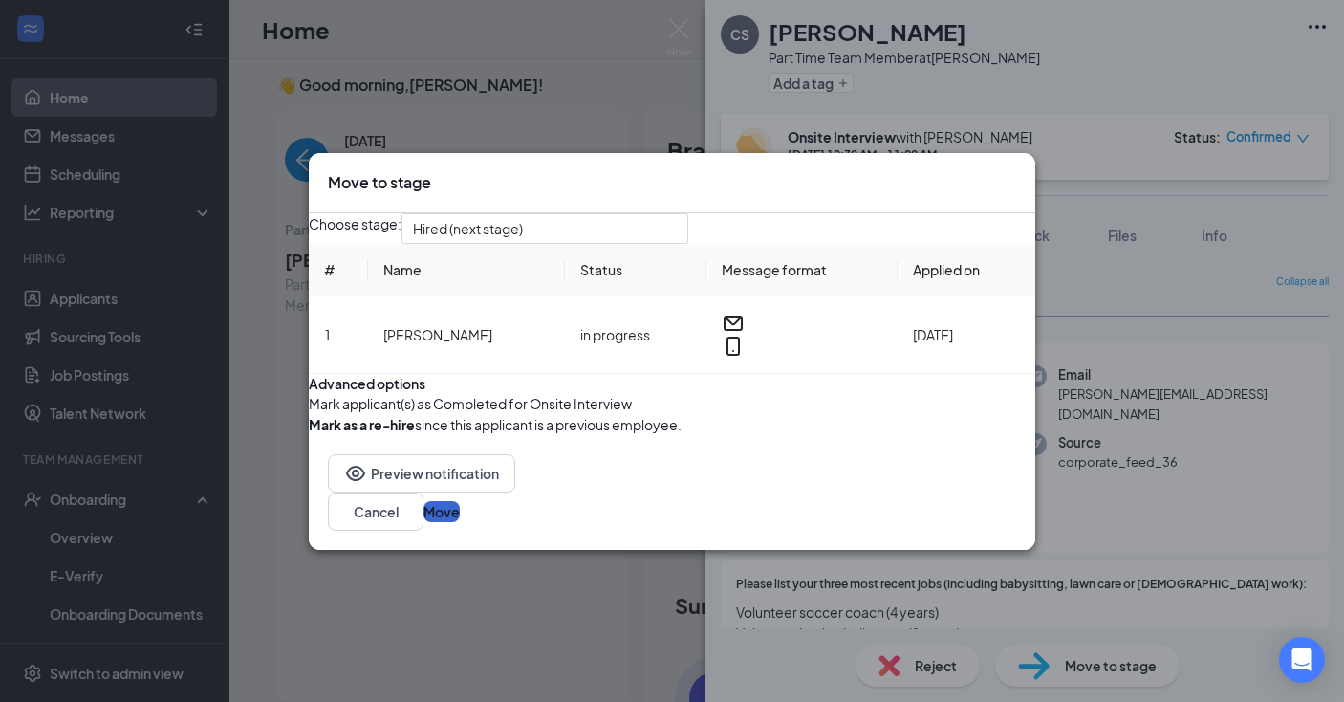
click at [460, 522] on button "Move" at bounding box center [442, 511] width 36 height 21
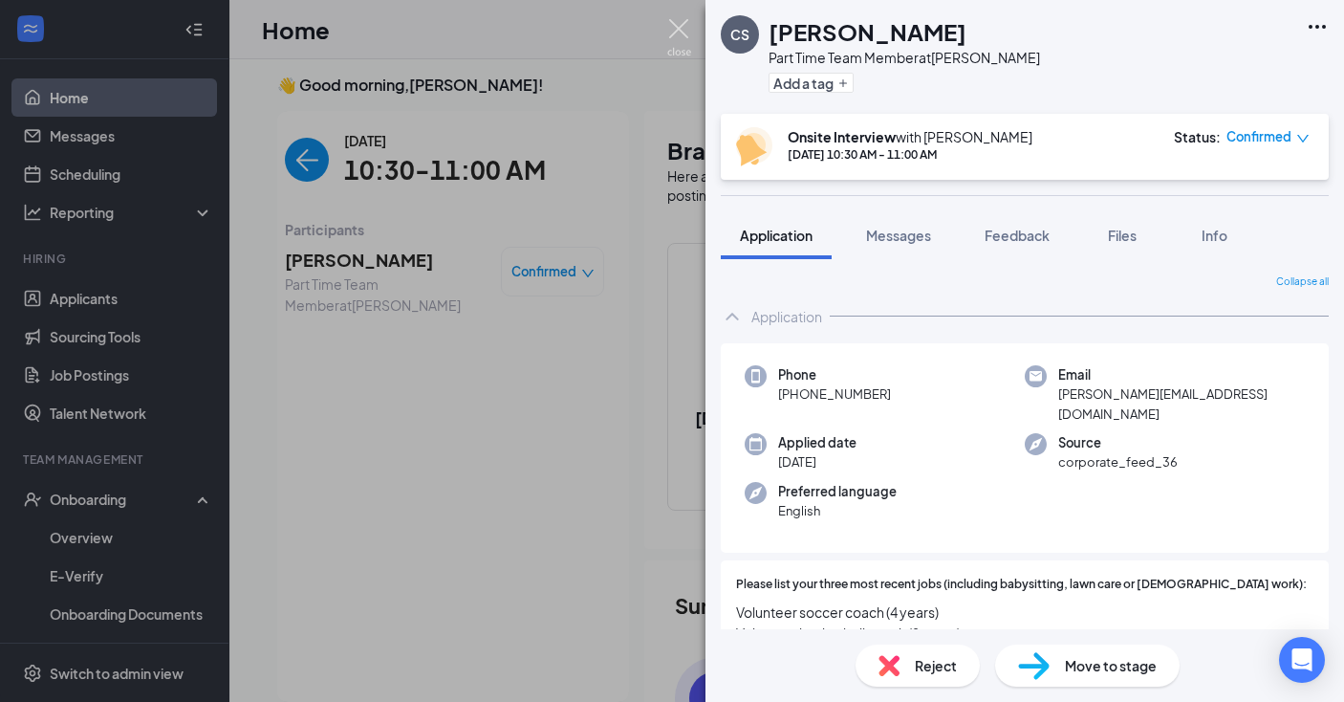
click at [681, 28] on img at bounding box center [679, 37] width 24 height 37
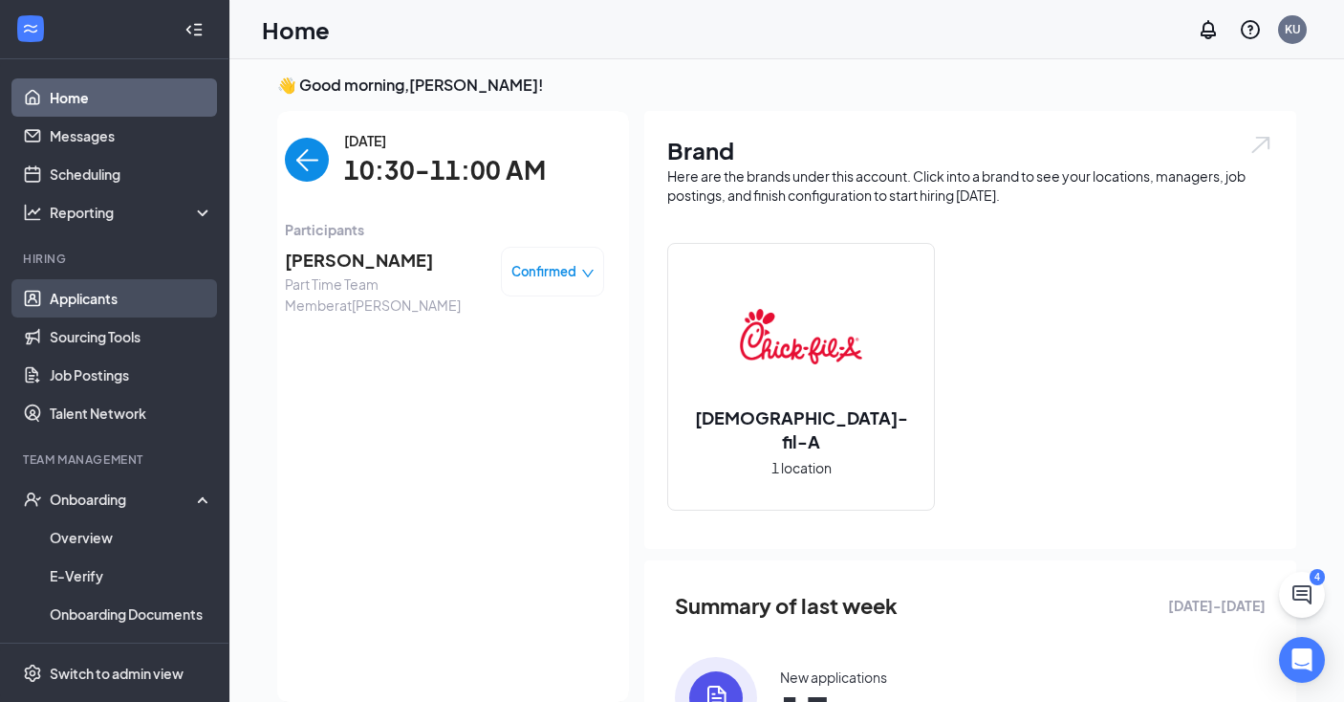
click at [83, 315] on link "Applicants" at bounding box center [131, 298] width 163 height 38
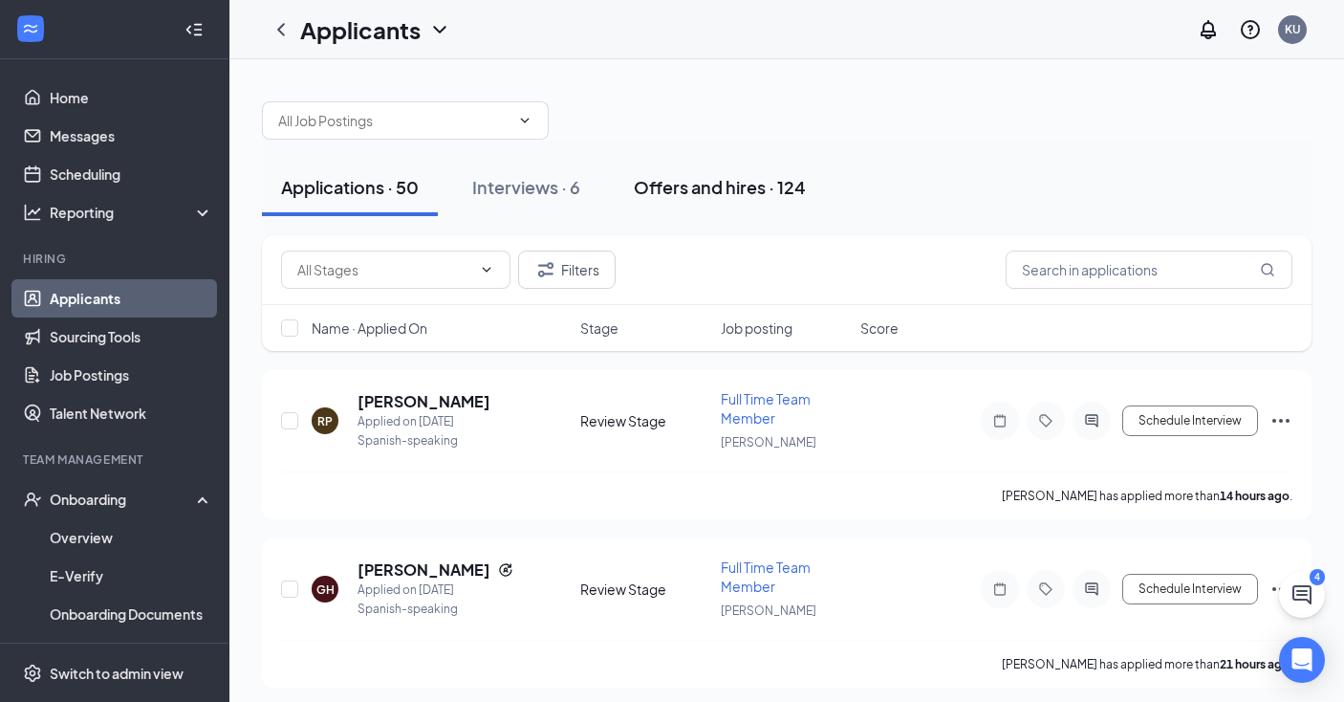
click at [731, 185] on div "Offers and hires · 124" at bounding box center [720, 187] width 172 height 24
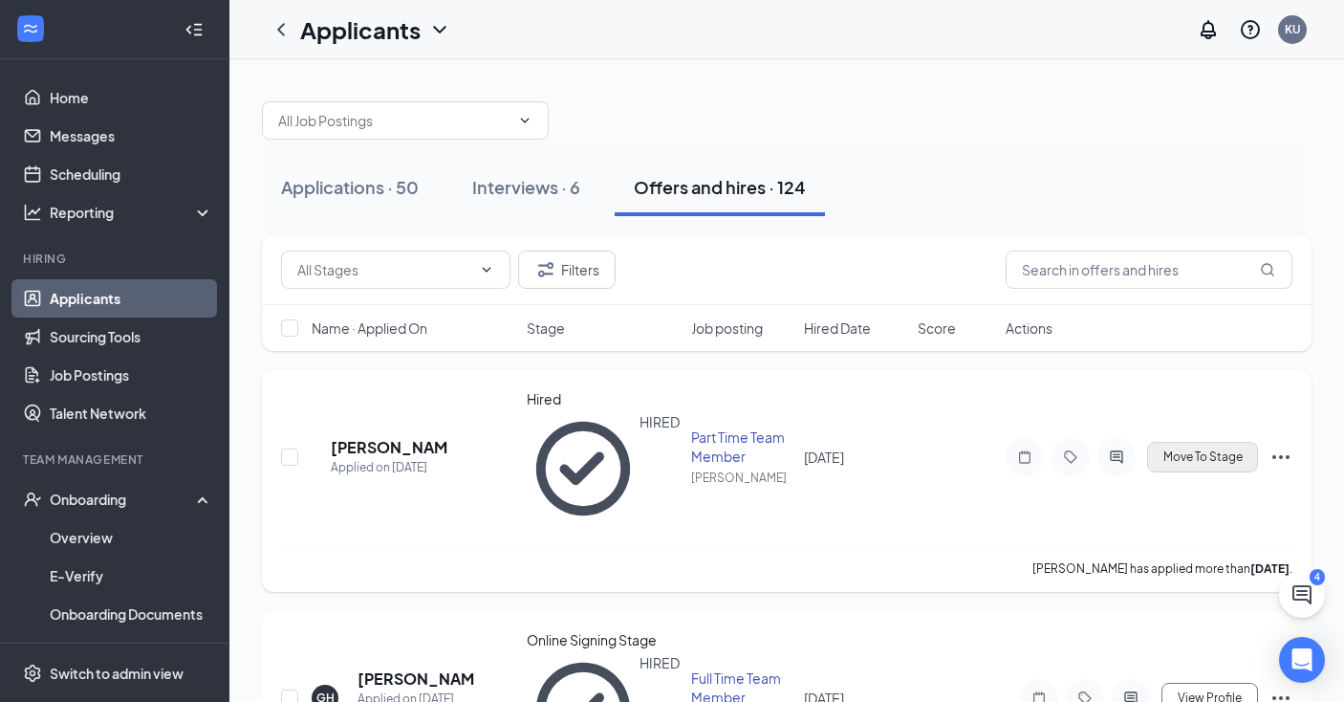
click at [1222, 450] on span "Move To Stage" at bounding box center [1203, 456] width 79 height 13
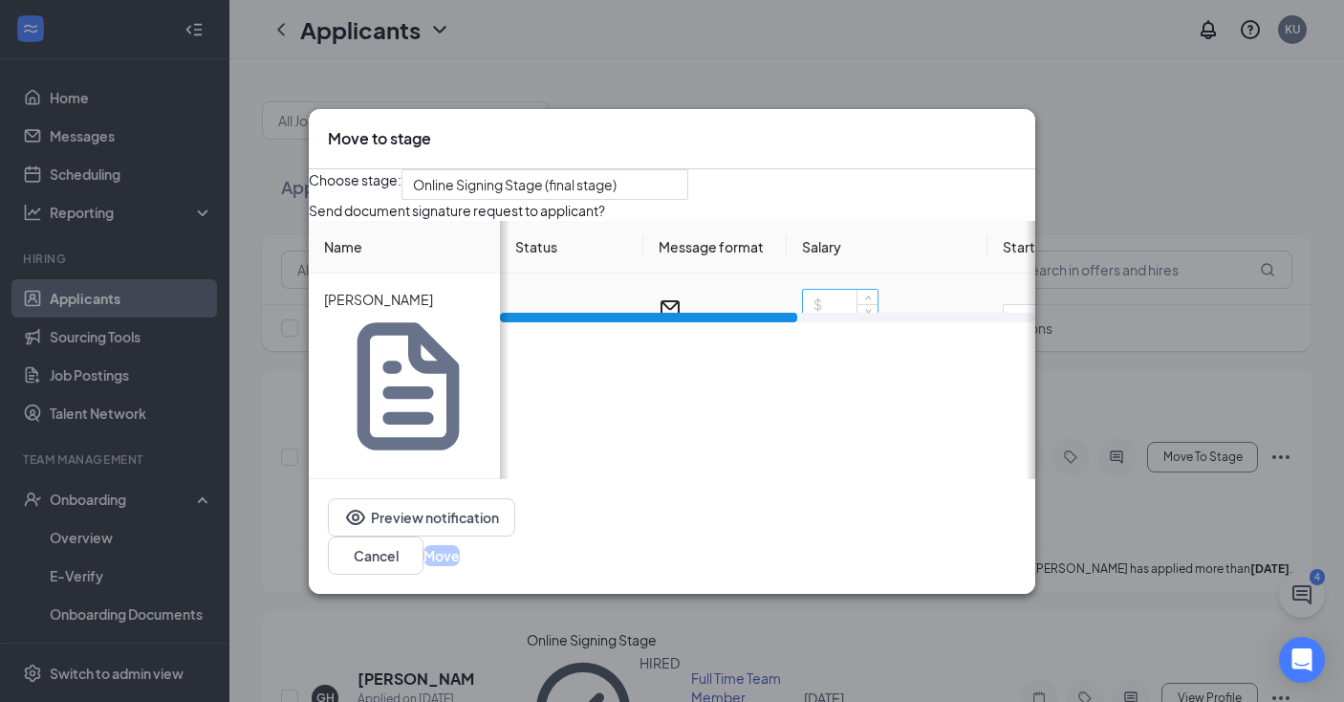
click at [861, 318] on input at bounding box center [840, 304] width 75 height 29
type input "16"
click at [460, 545] on button "Move" at bounding box center [442, 555] width 36 height 21
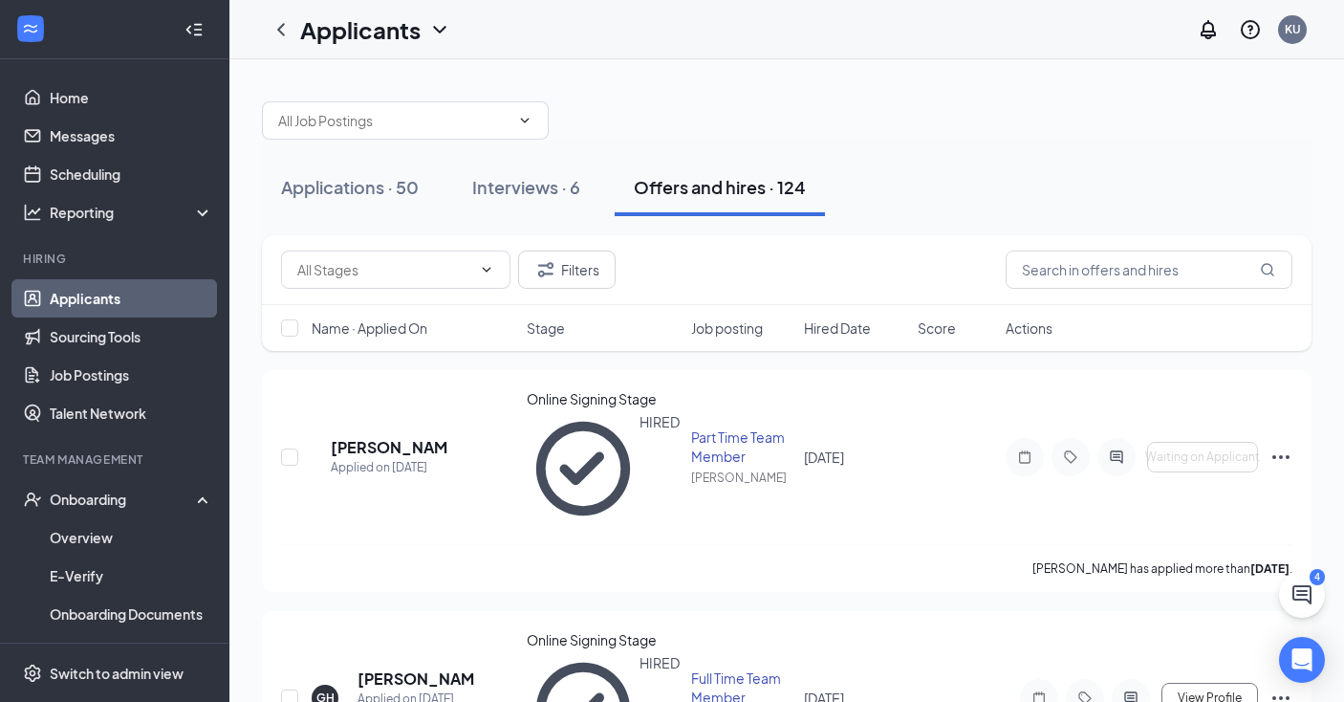
click at [1303, 587] on icon "ChatActive" at bounding box center [1302, 594] width 19 height 19
click at [1204, 675] on div "Chat 4" at bounding box center [1221, 637] width 35 height 129
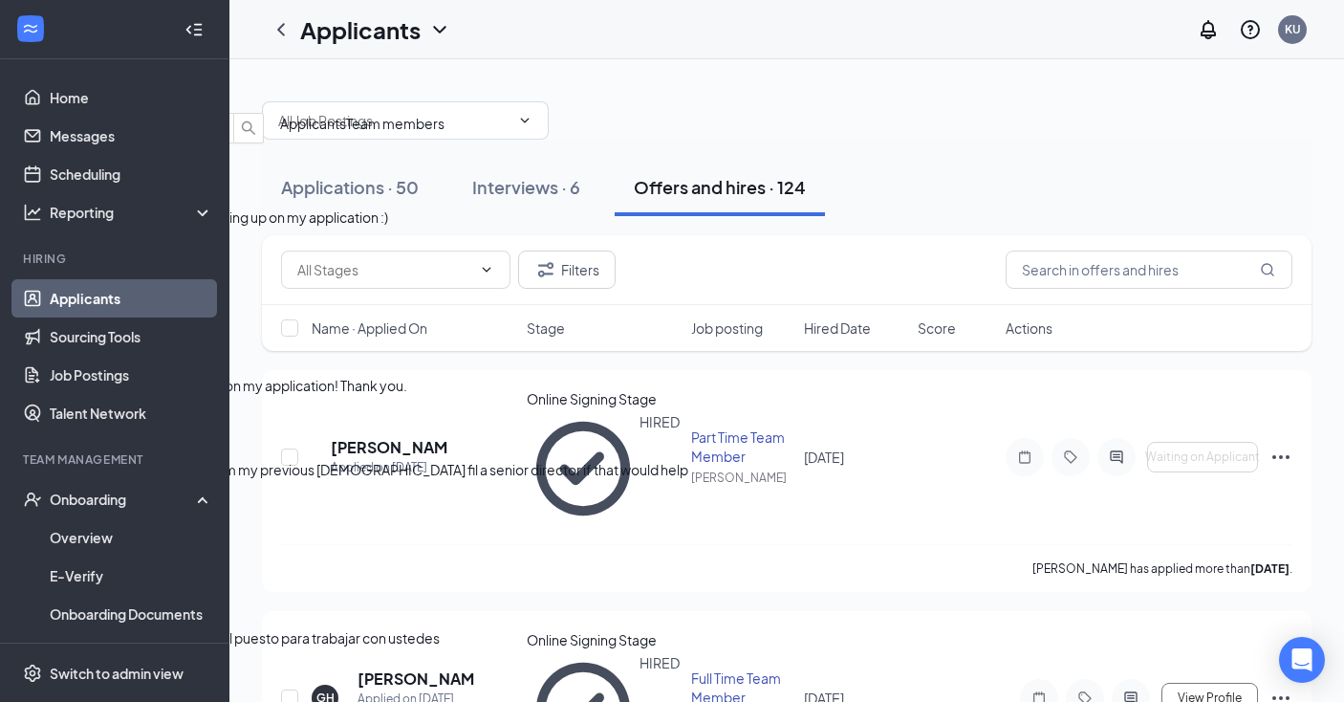
click at [445, 132] on span "Team members" at bounding box center [395, 123] width 98 height 17
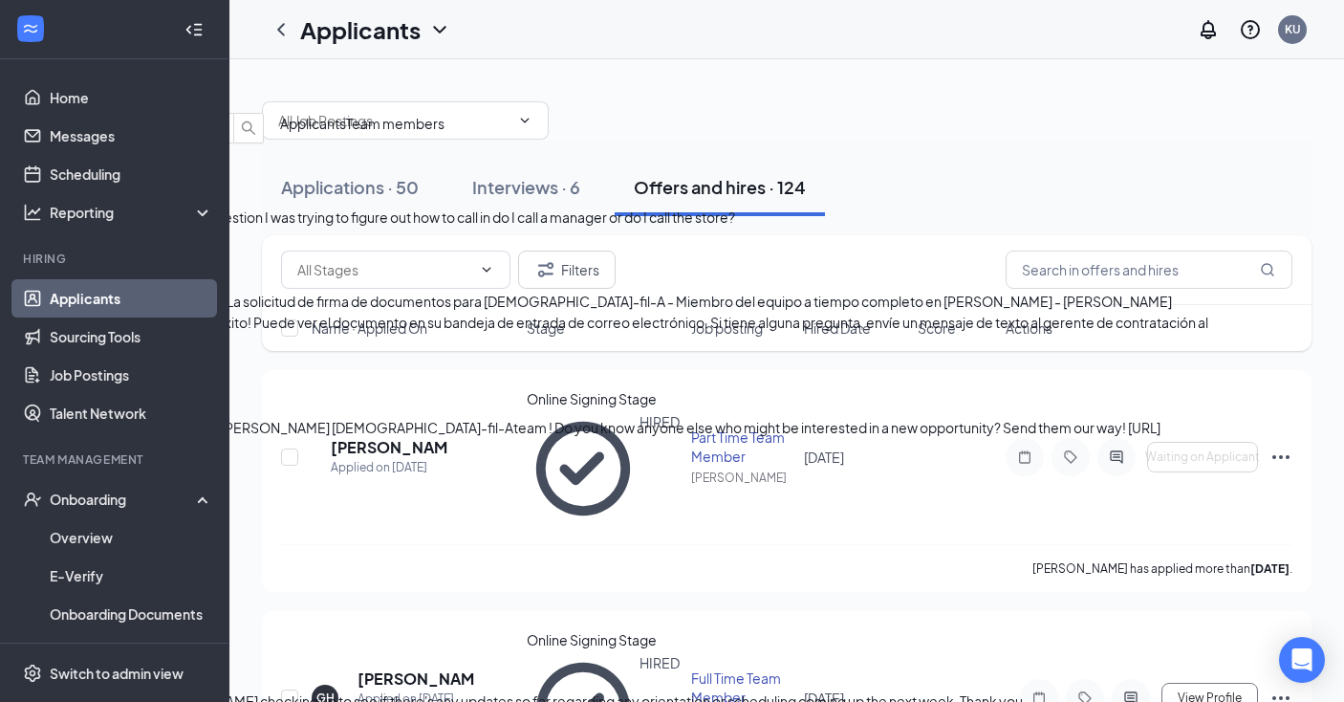
click at [1126, 207] on div "Aiden Cruz 8:20am" at bounding box center [619, 185] width 1239 height 42
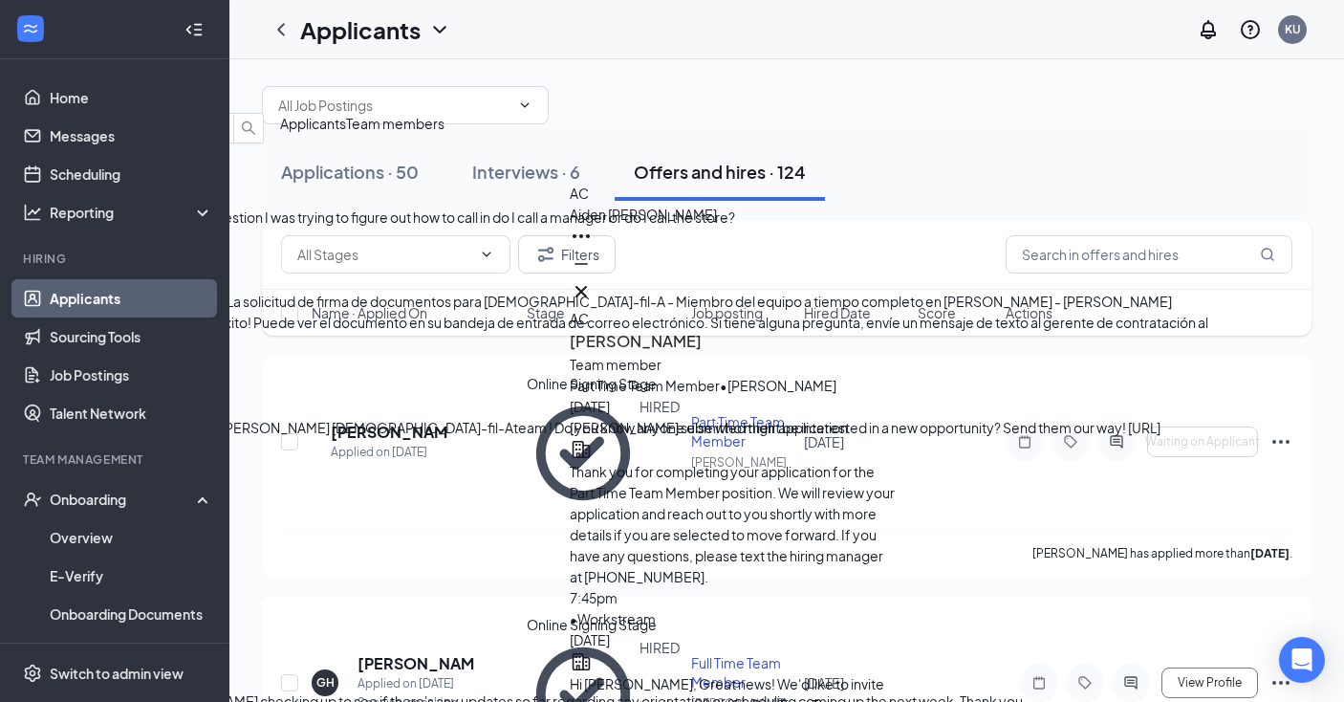
scroll to position [19, 0]
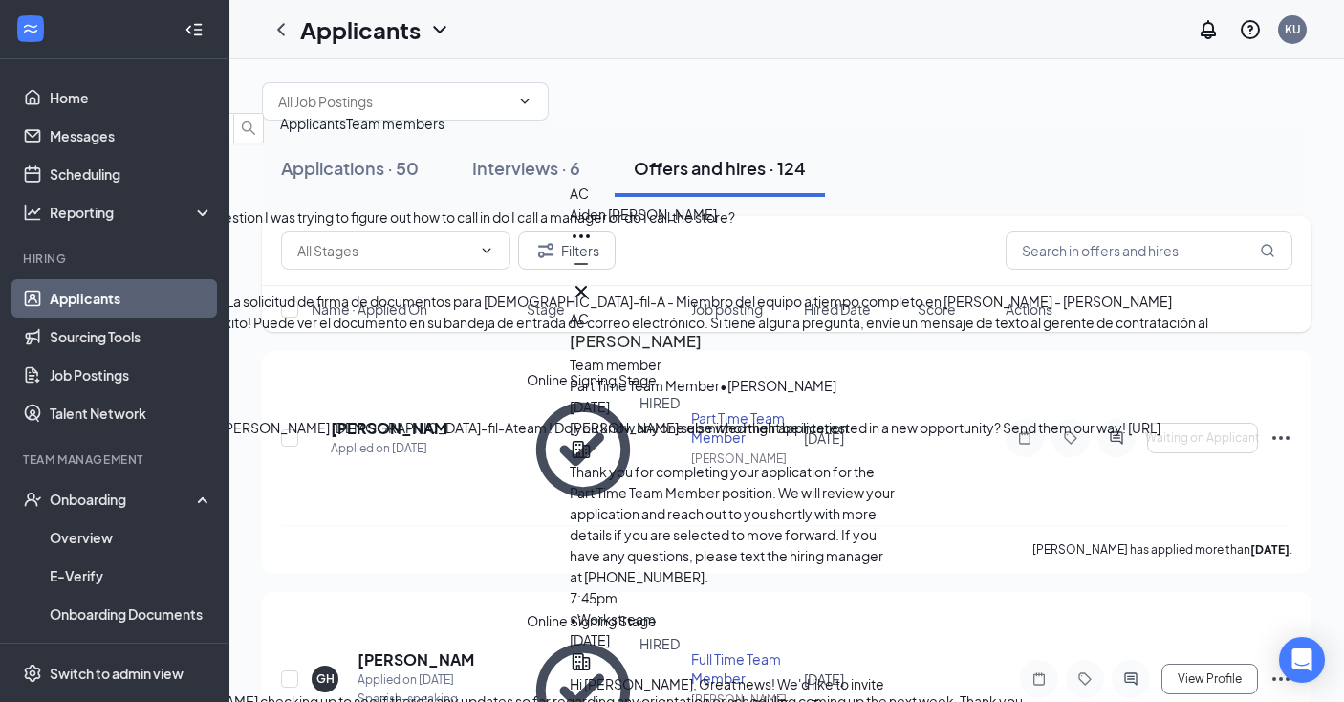
type textarea "Hey sorry Aiden! I just saw this message. Feel free to call the store anytime"
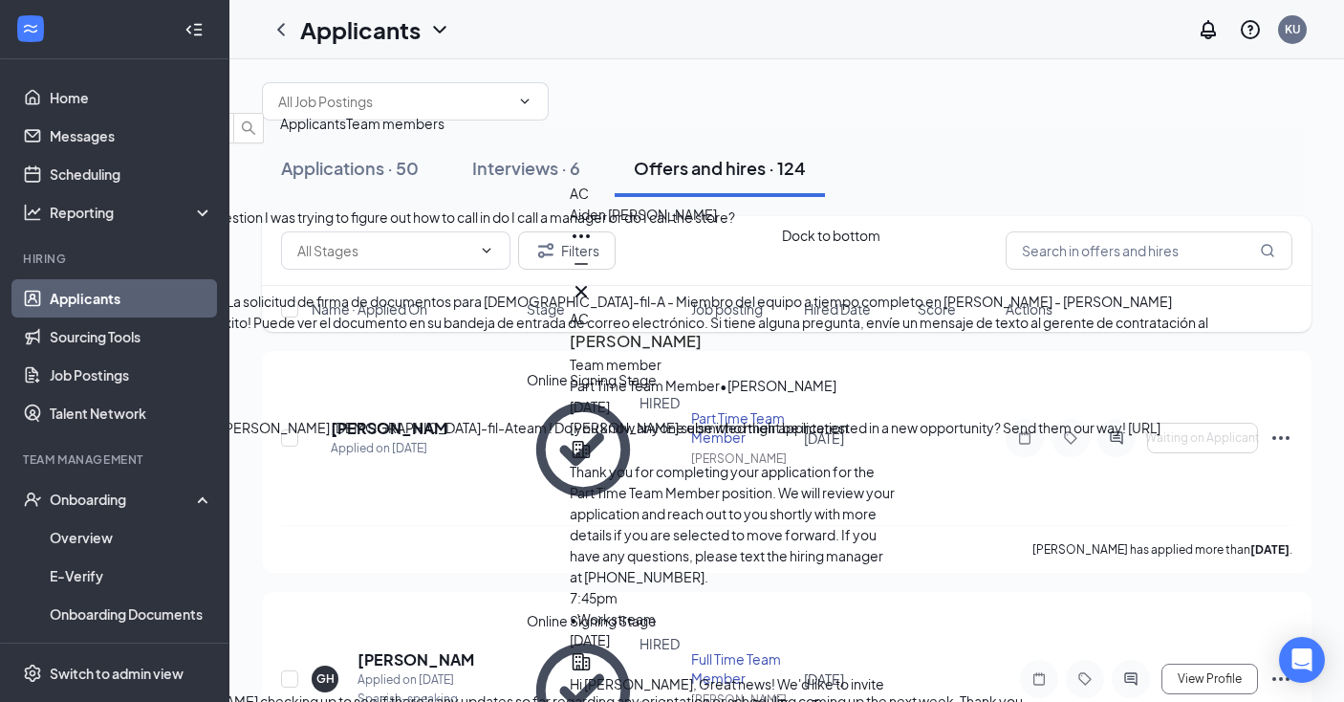
click at [588, 265] on icon "Minimize" at bounding box center [581, 264] width 13 height 2
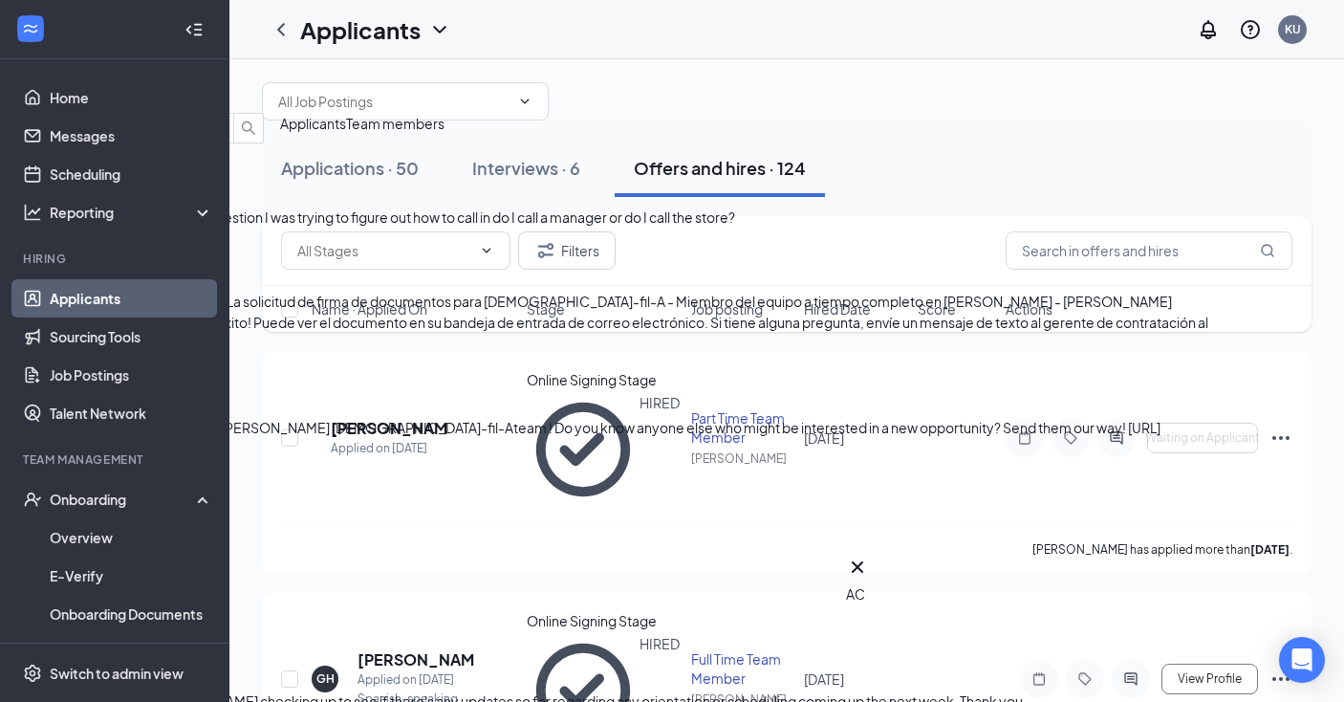
click at [1088, 375] on div "Callan Sexton 10:43am" at bounding box center [619, 396] width 1239 height 42
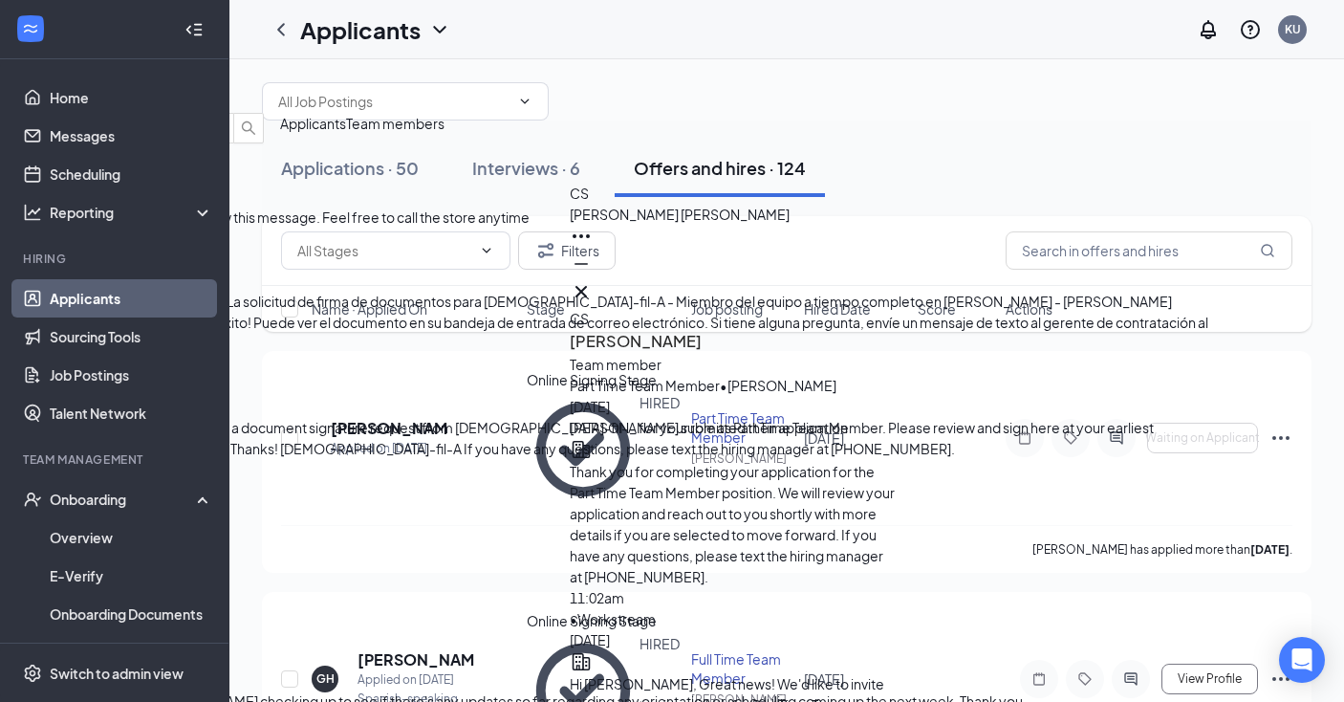
scroll to position [-130, 0]
click at [593, 275] on icon "Minimize" at bounding box center [581, 263] width 23 height 23
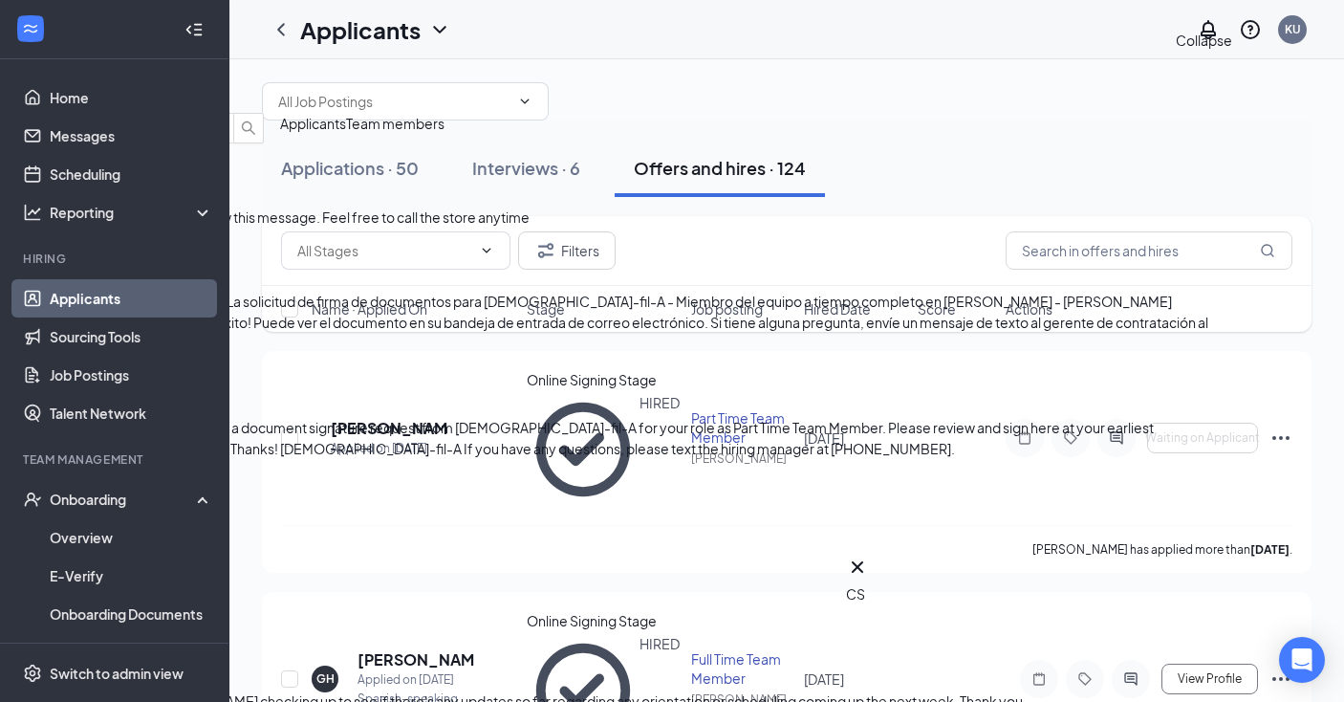
click at [27, 85] on icon "ChevronDown" at bounding box center [15, 96] width 23 height 23
